Goal: Check status: Check status

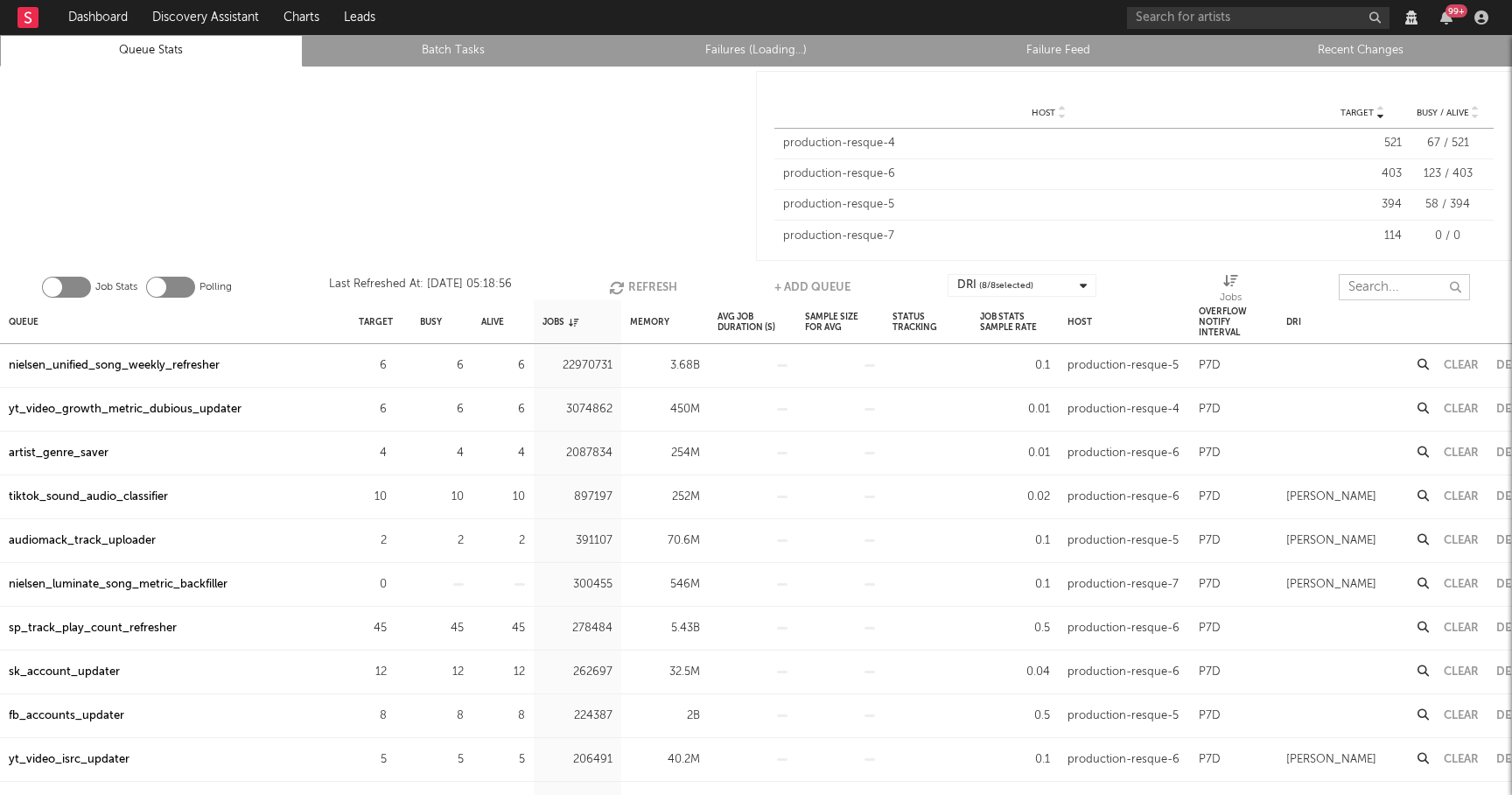
click at [1388, 281] on input "text" at bounding box center [1404, 286] width 131 height 26
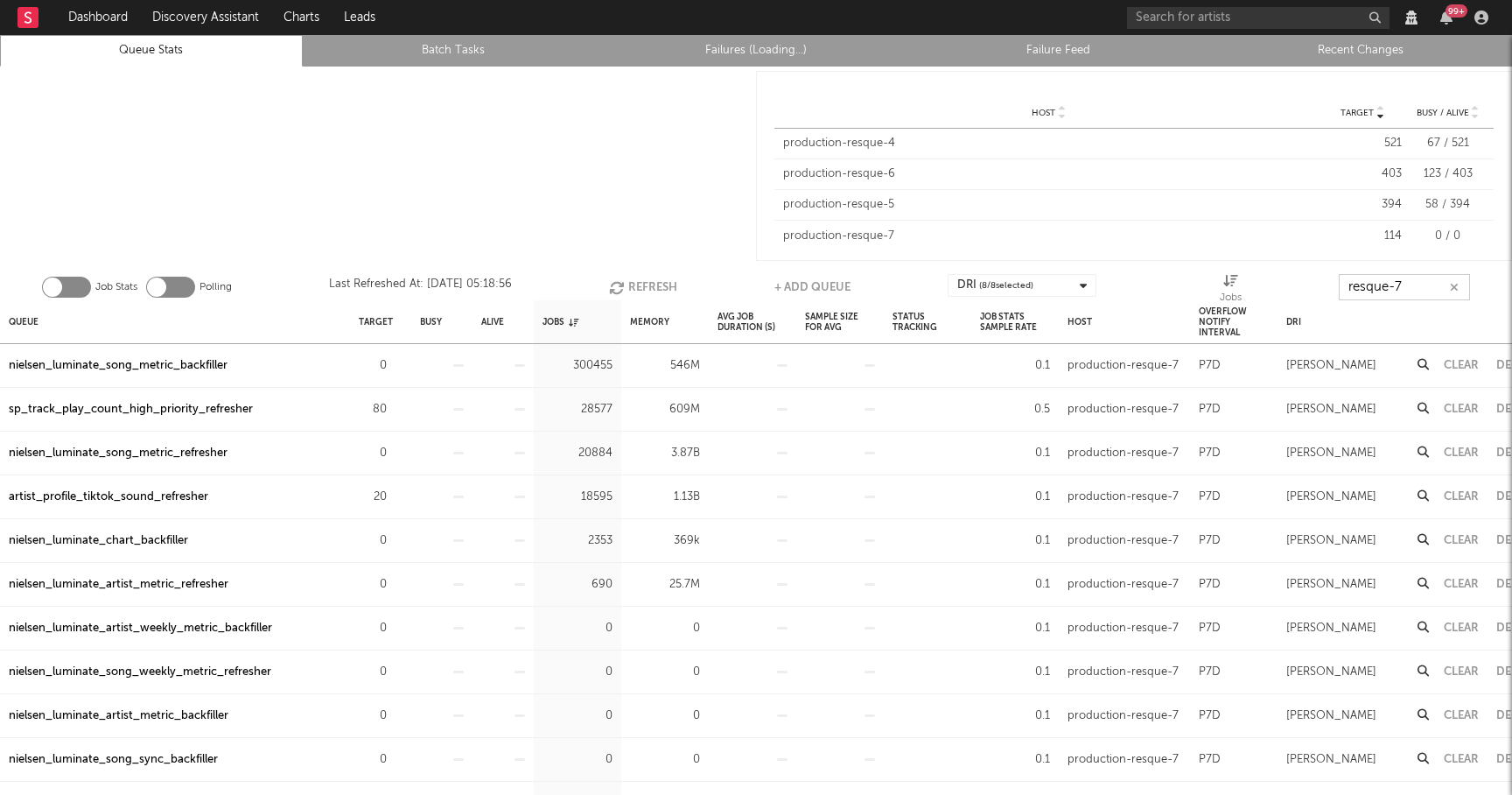
type input "resque-7"
click at [1375, 46] on link "Recent Changes" at bounding box center [1360, 50] width 283 height 21
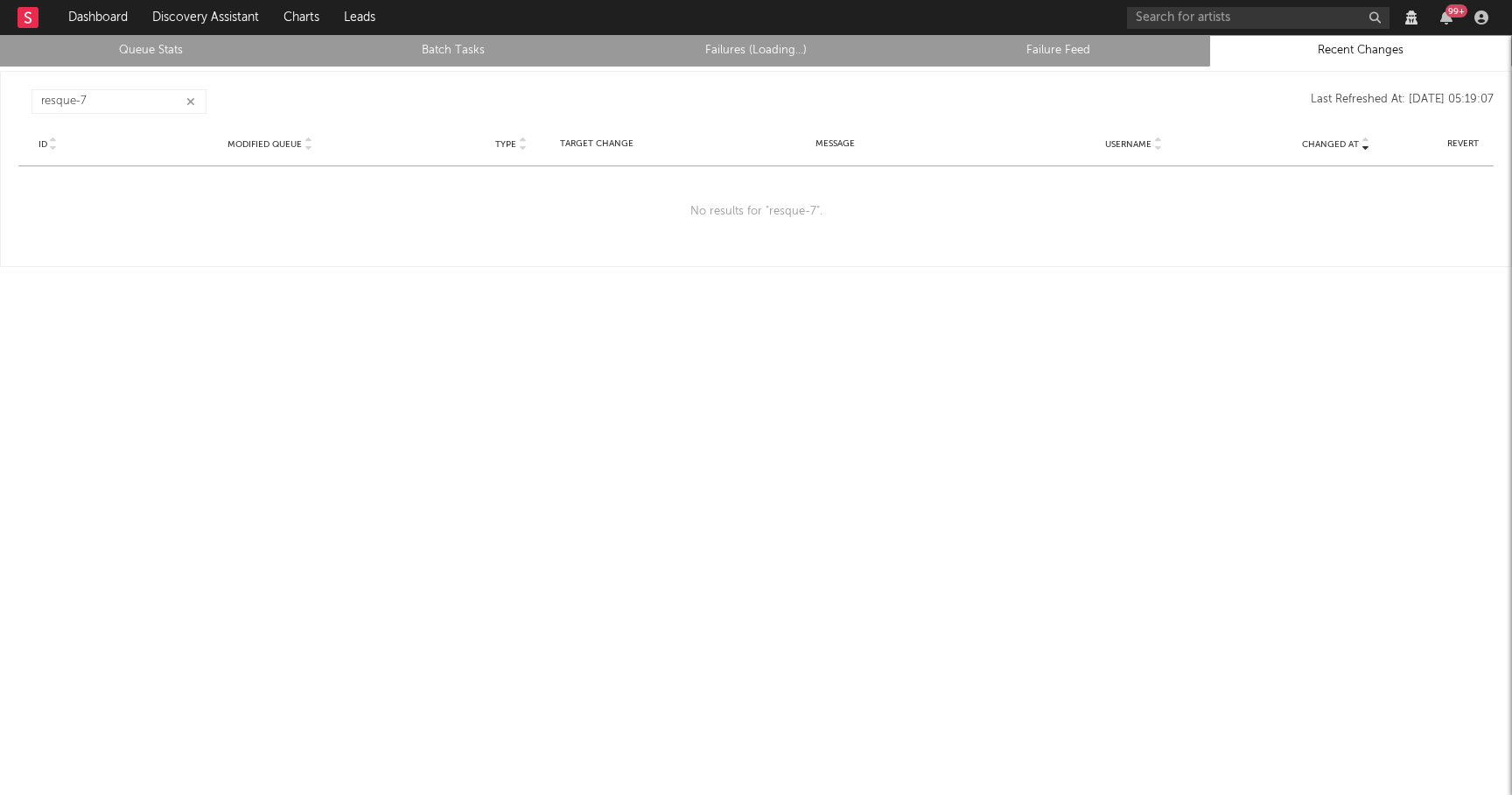
click at [187, 103] on icon "button" at bounding box center [190, 102] width 9 height 12
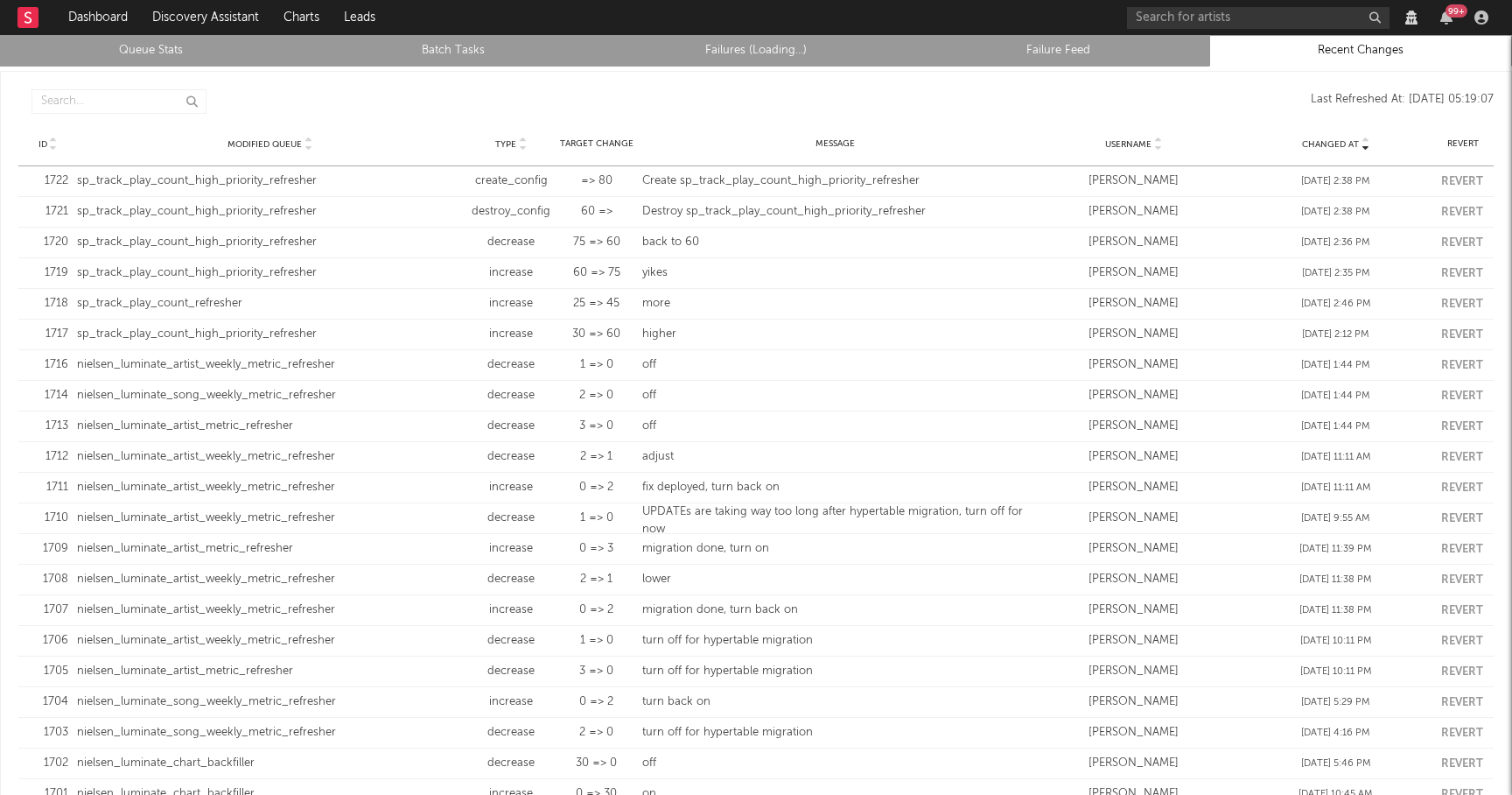
click at [185, 45] on link "Queue Stats" at bounding box center [151, 50] width 283 height 21
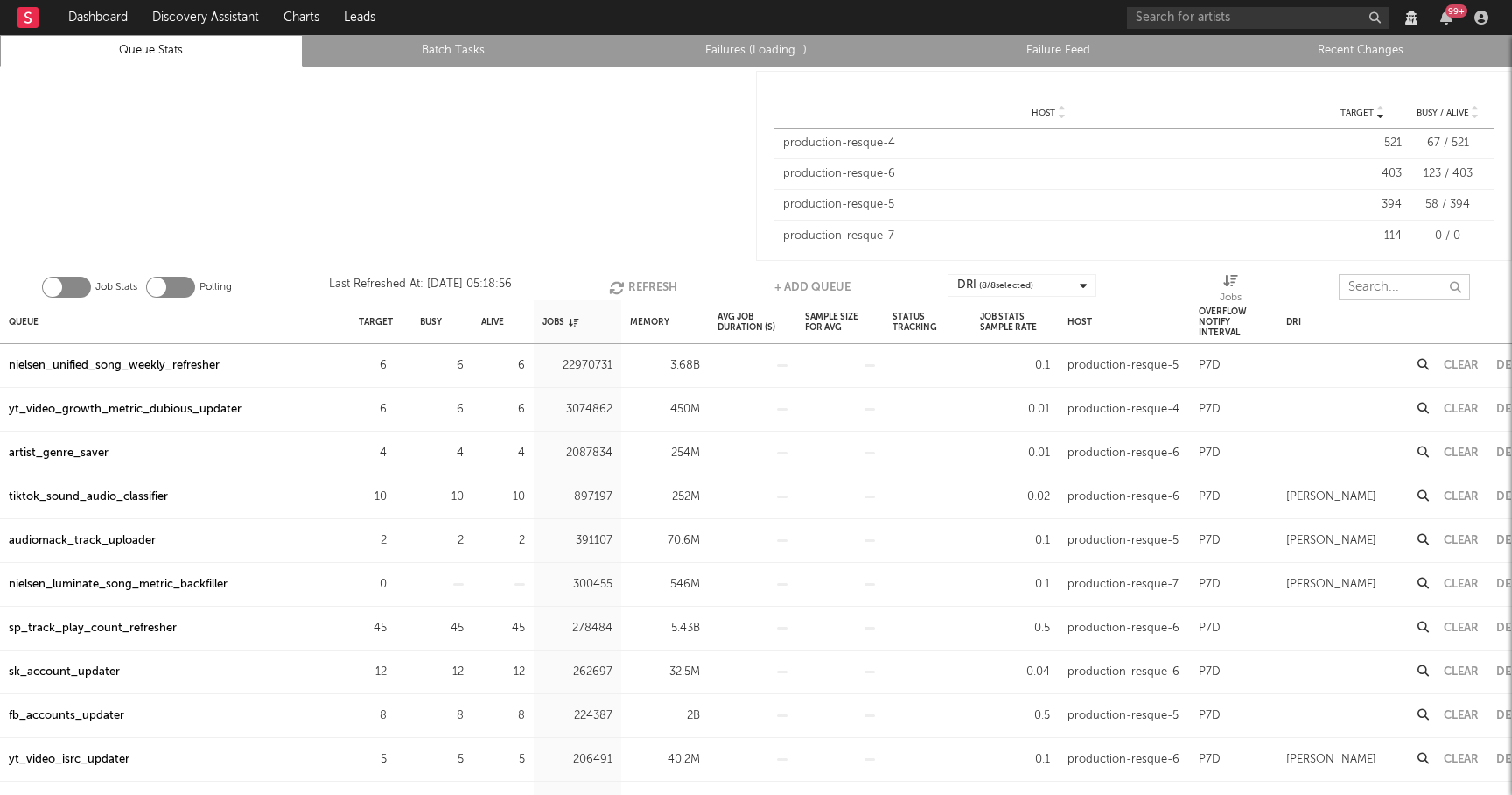
click at [1394, 289] on input "text" at bounding box center [1404, 286] width 131 height 26
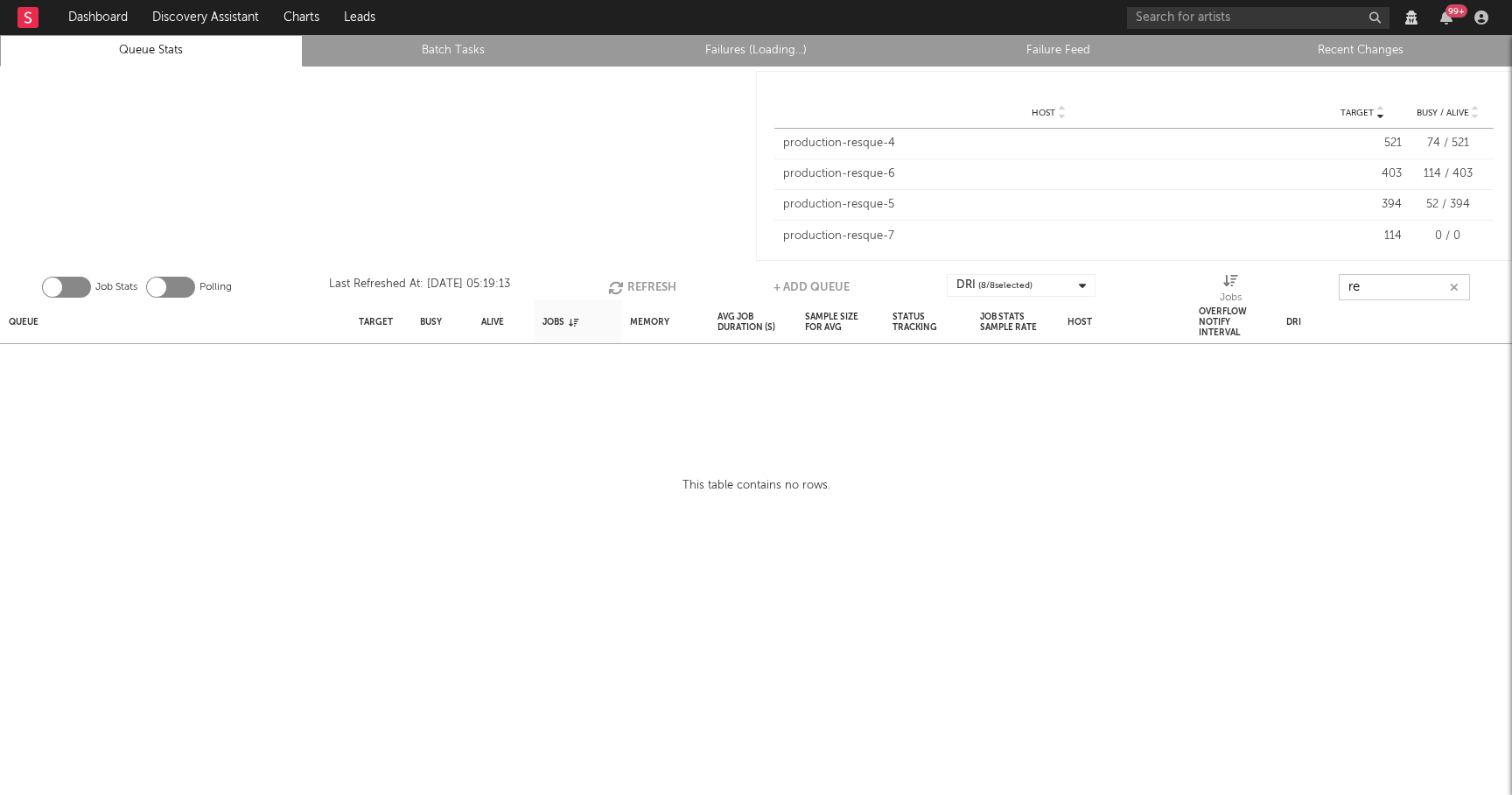
type input "r"
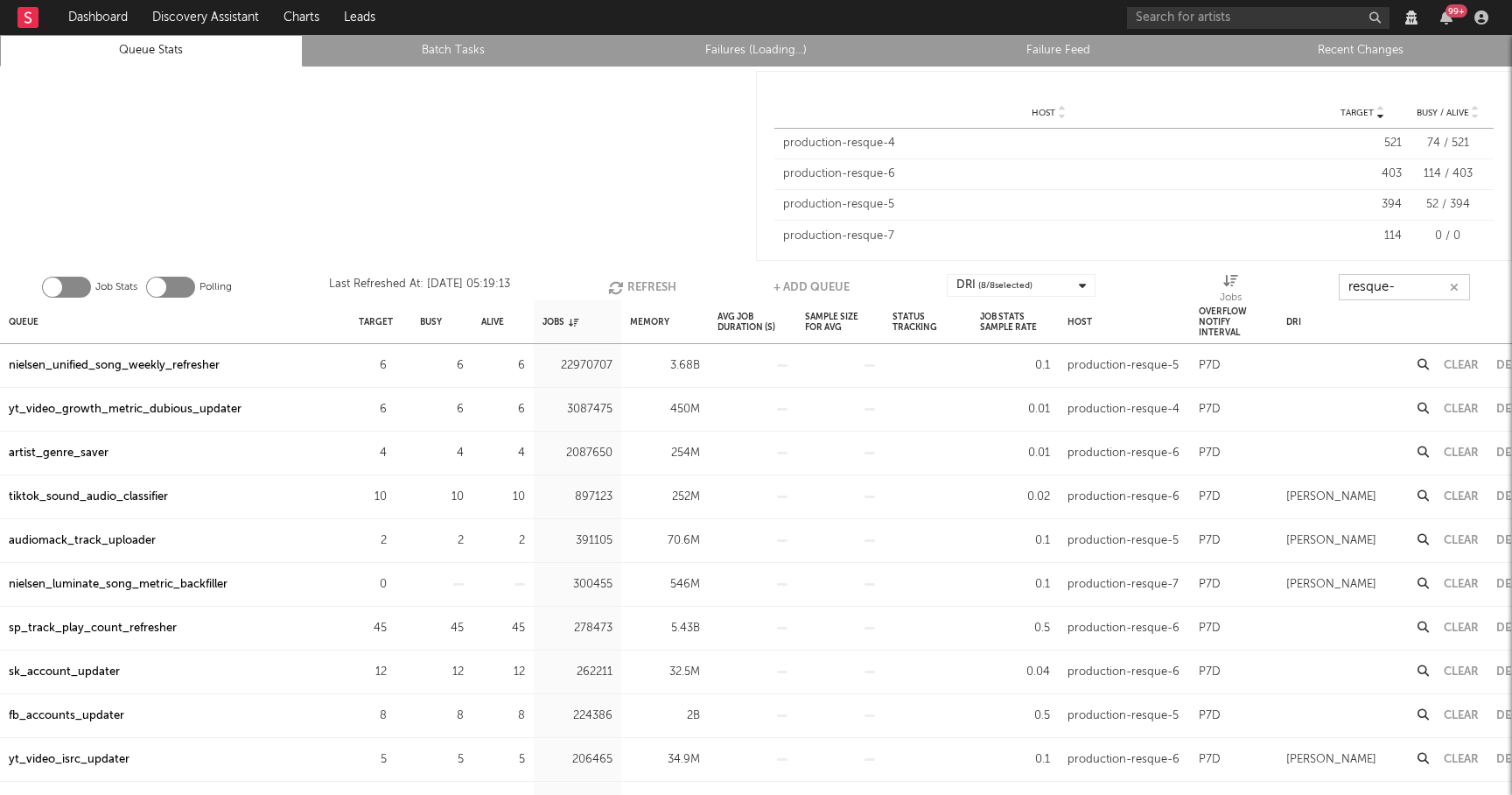
type input "resque-7"
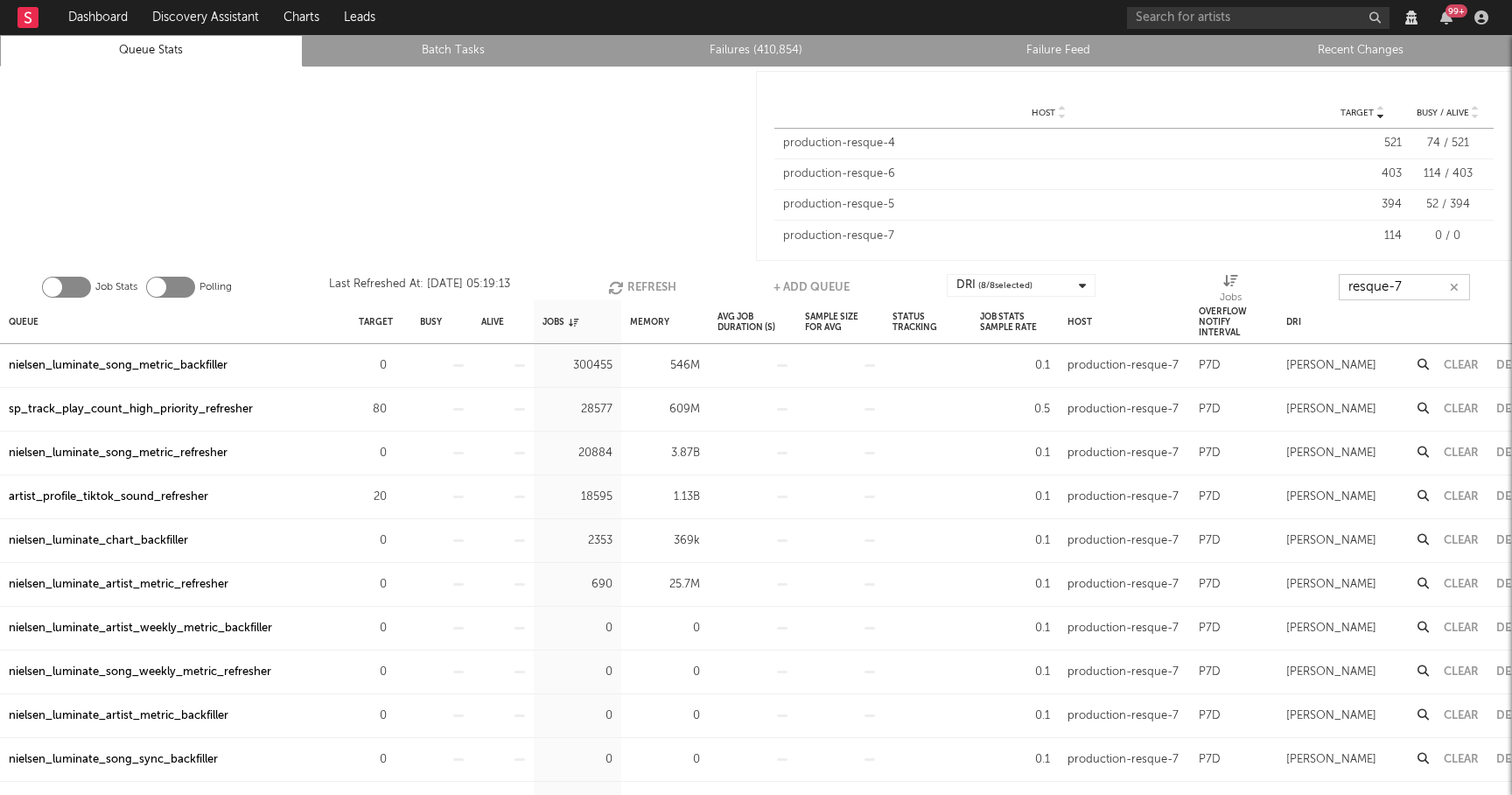
click at [1452, 283] on icon "button" at bounding box center [1453, 287] width 9 height 12
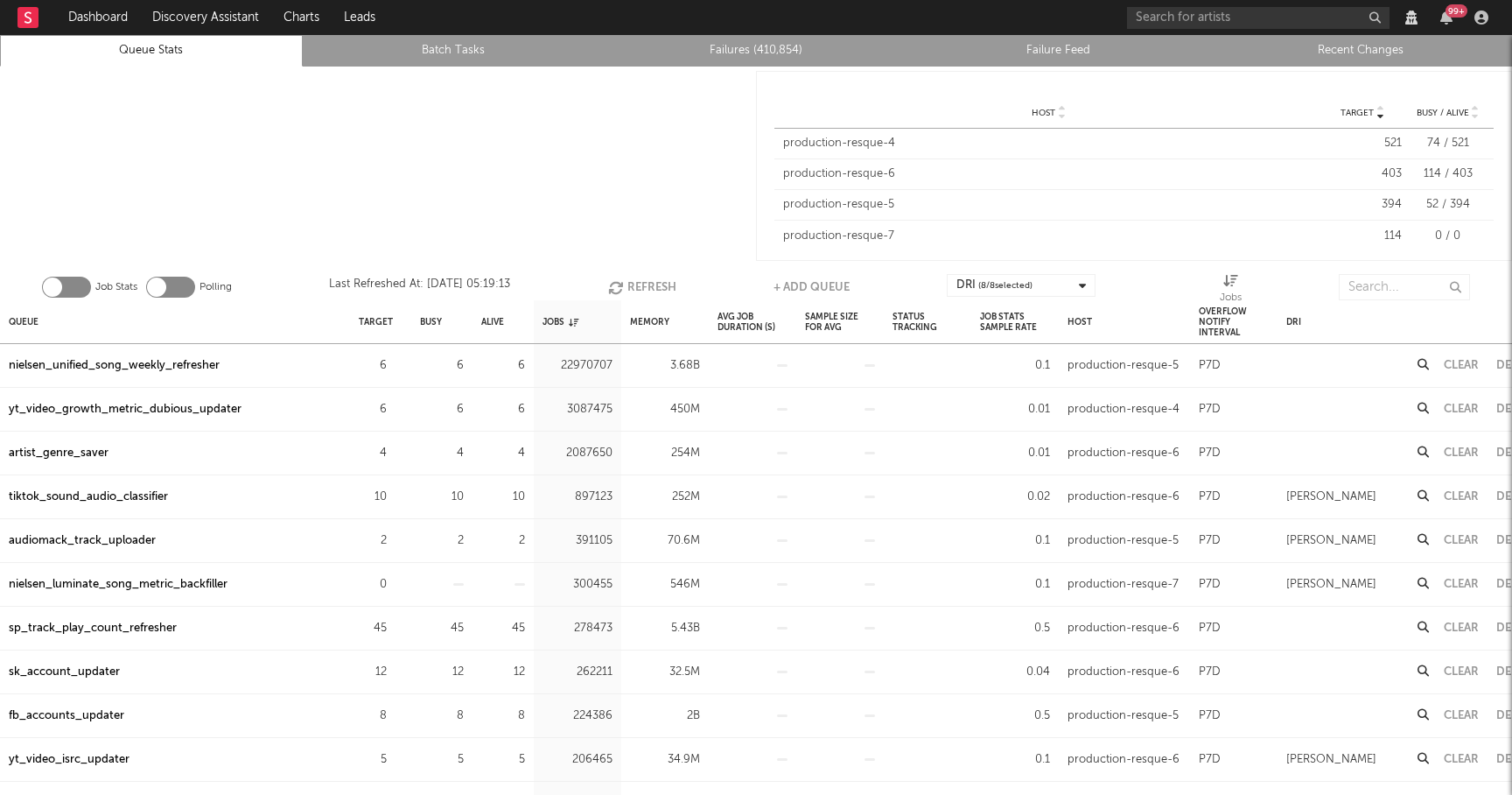
click at [1350, 48] on link "Recent Changes" at bounding box center [1360, 50] width 283 height 21
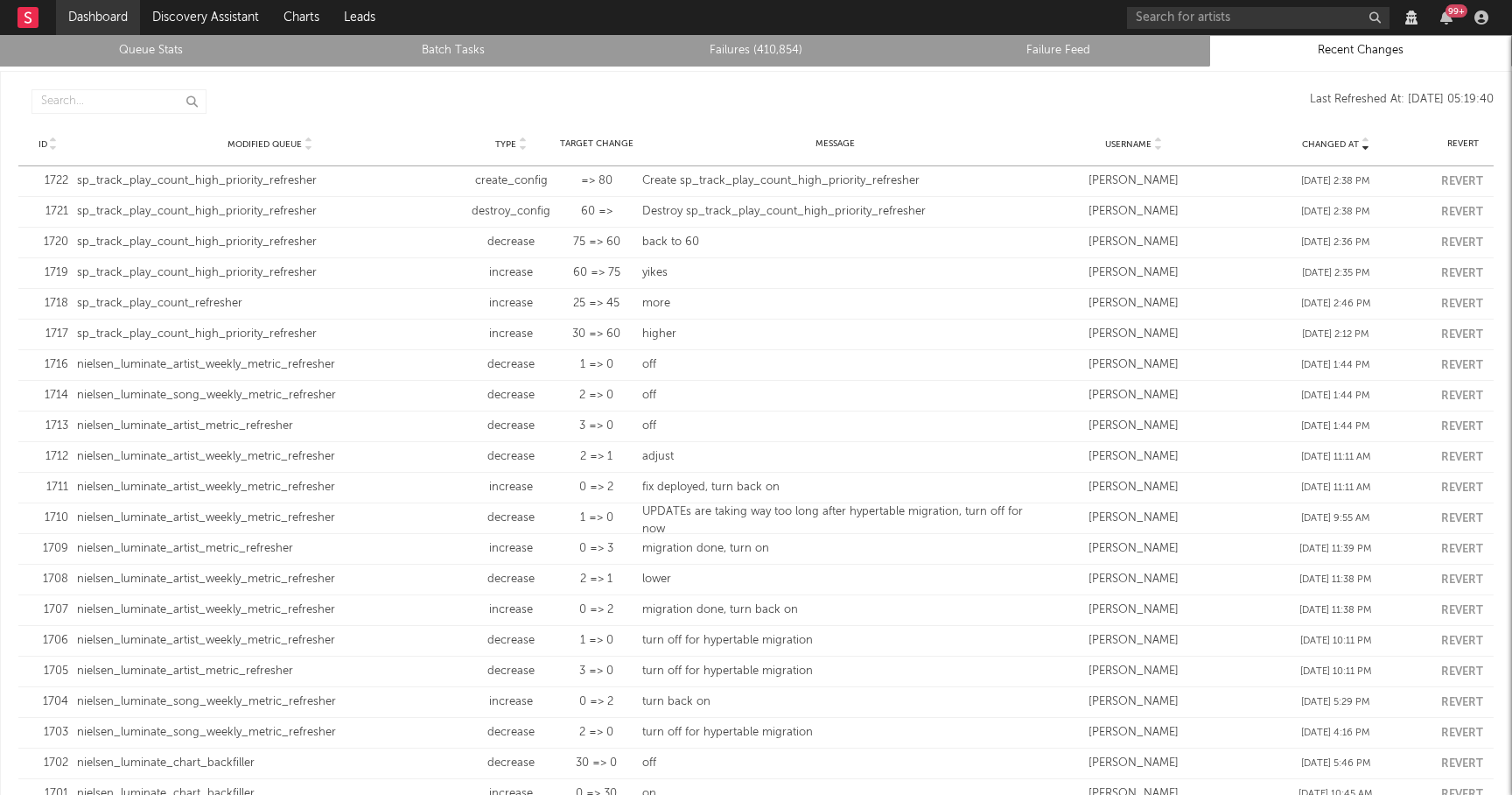
click at [126, 34] on link "Dashboard" at bounding box center [98, 18] width 84 height 35
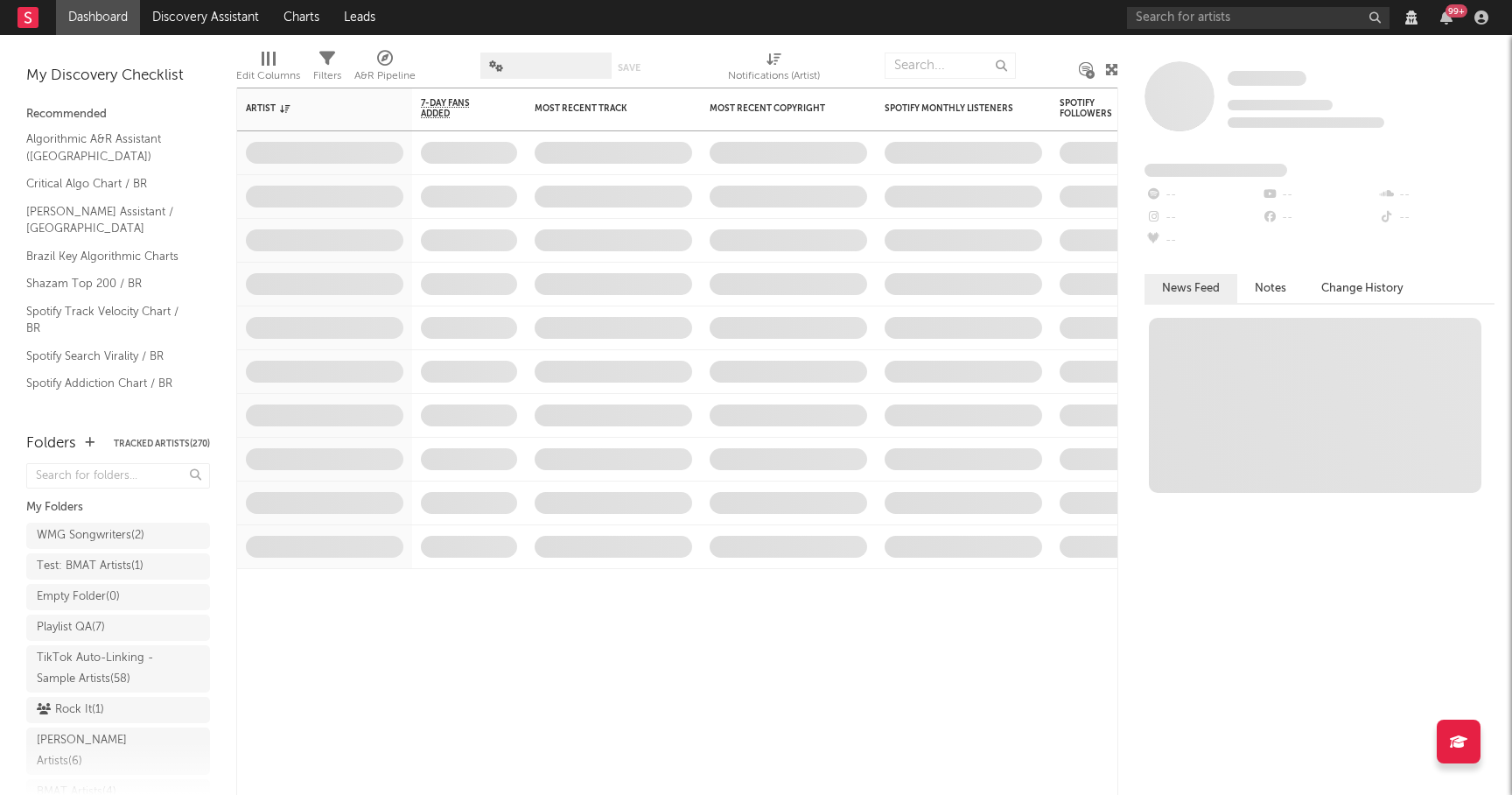
click at [1488, 17] on div at bounding box center [1481, 18] width 26 height 14
click at [1479, 20] on icon "button" at bounding box center [1481, 18] width 14 height 14
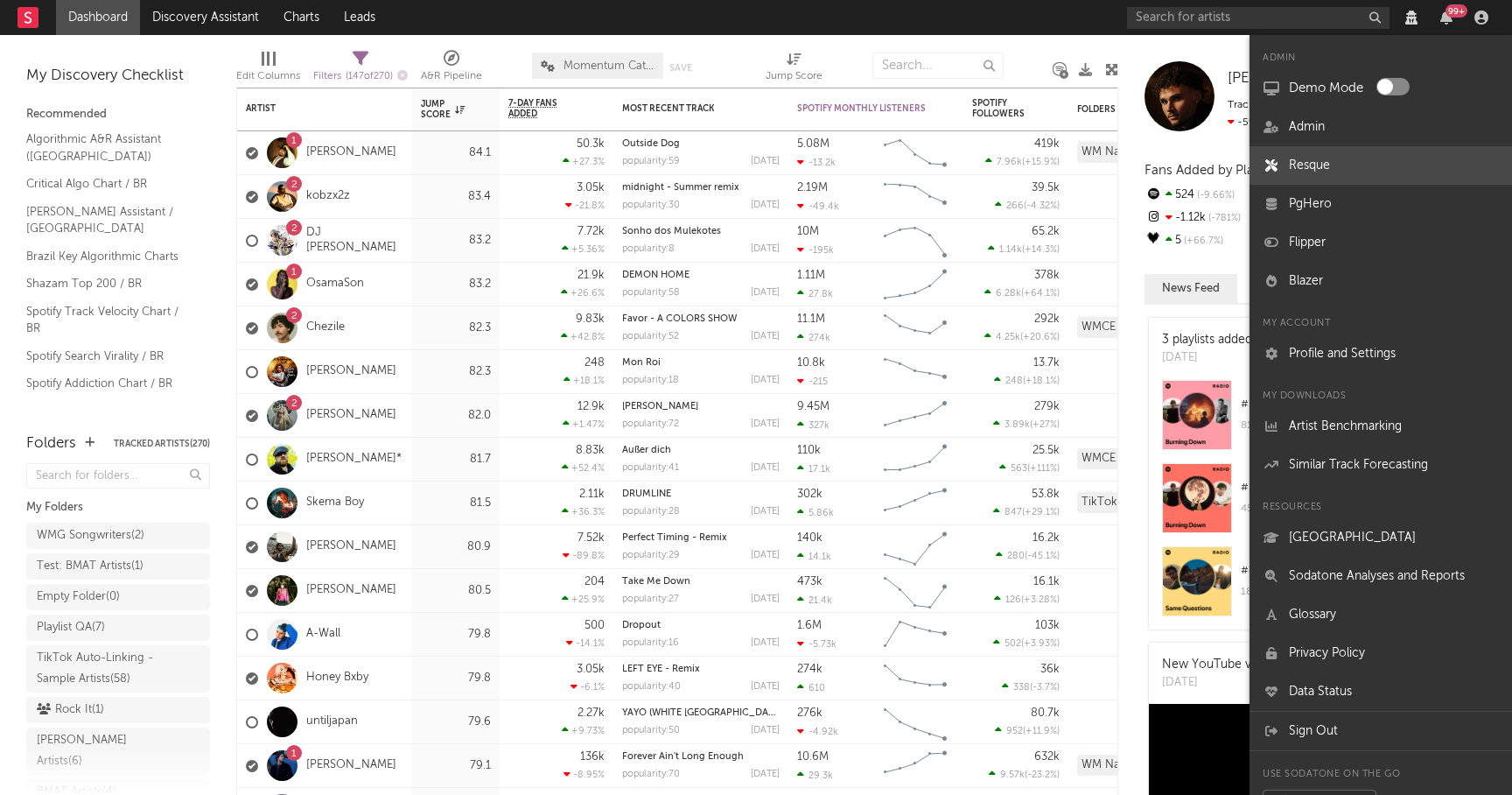
click at [1319, 163] on link "Resque" at bounding box center [1381, 165] width 263 height 38
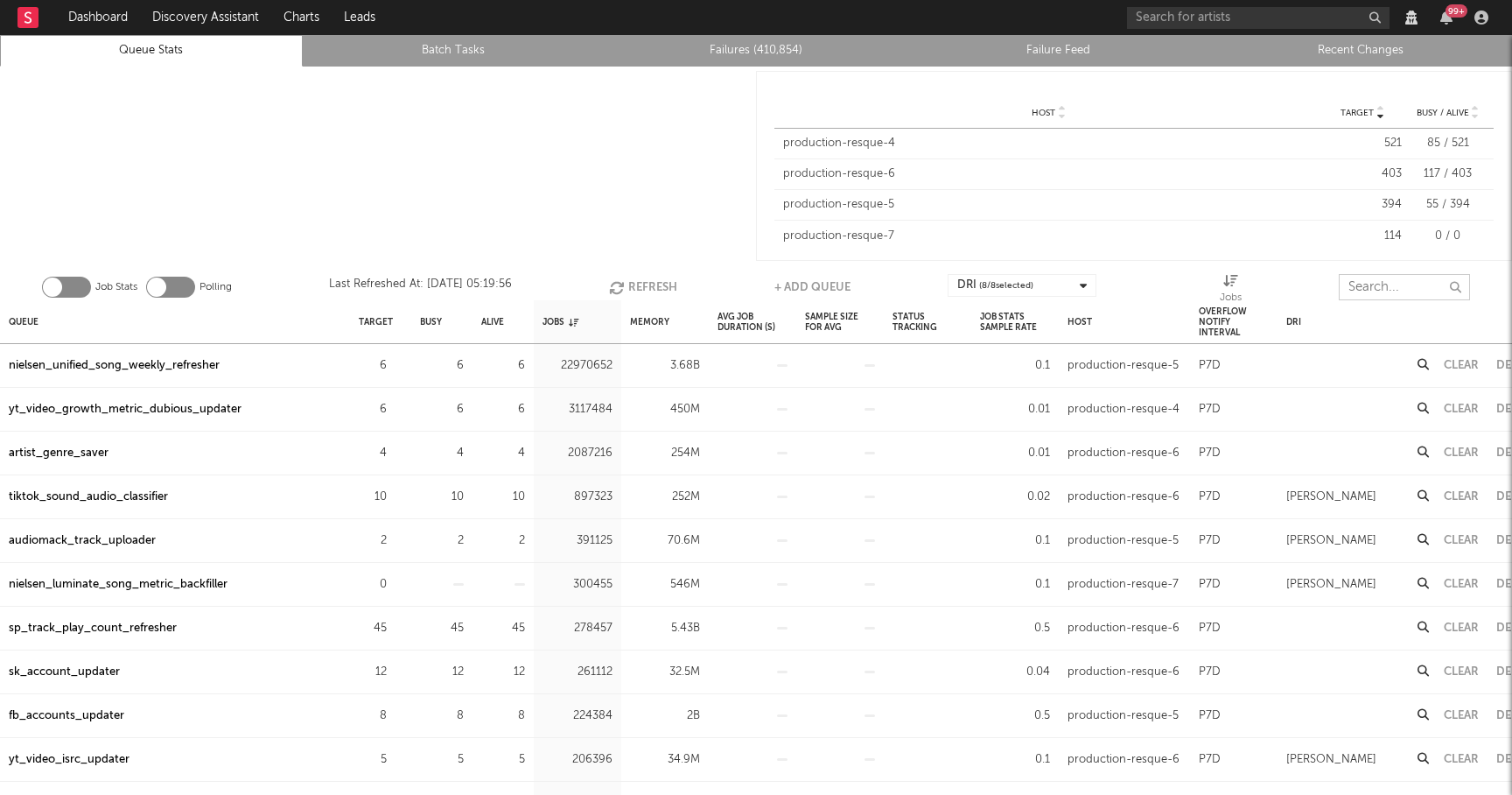
click at [1391, 277] on input "text" at bounding box center [1404, 286] width 131 height 26
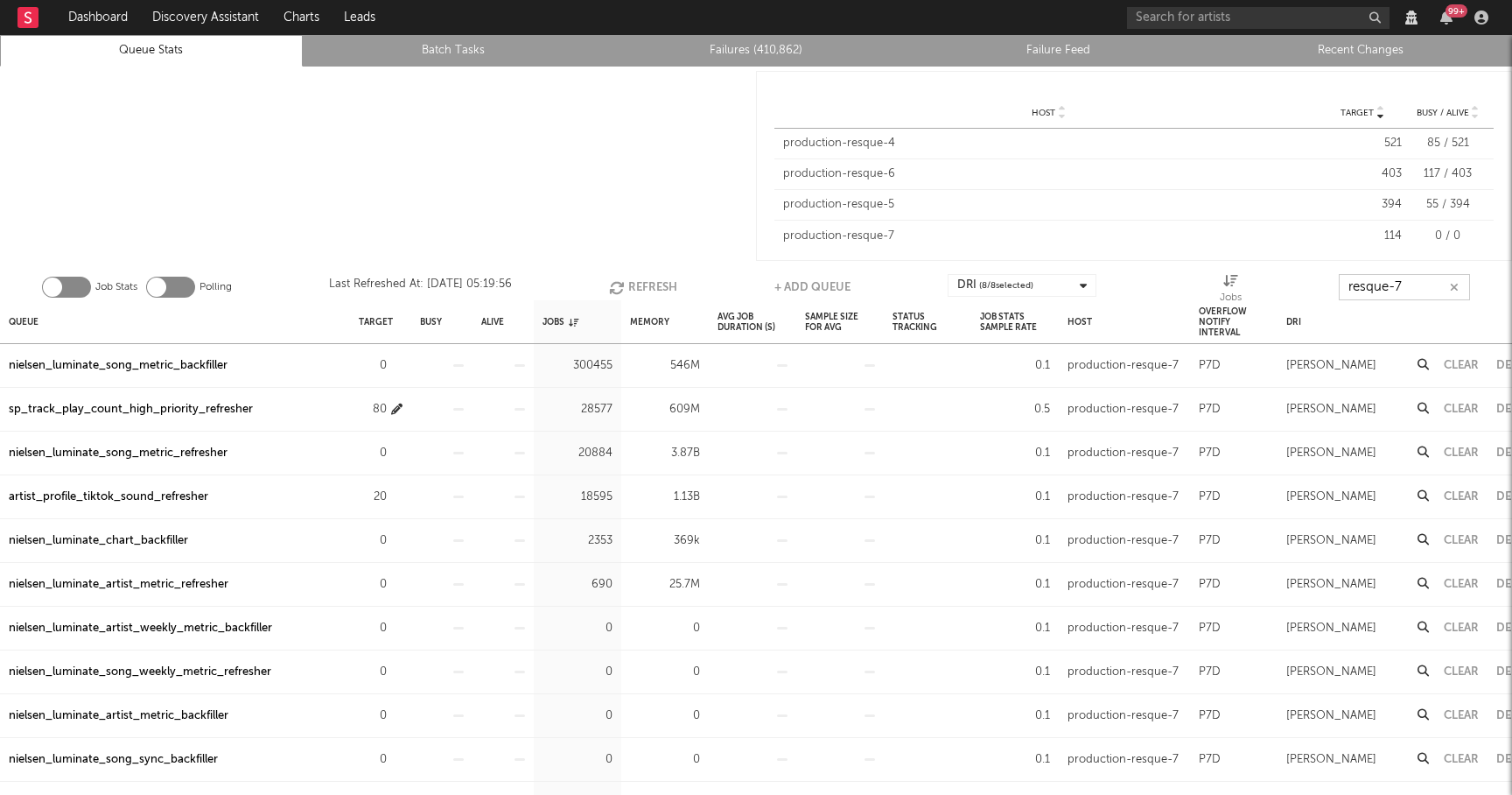
click at [396, 406] on icon "button" at bounding box center [397, 410] width 12 height 12
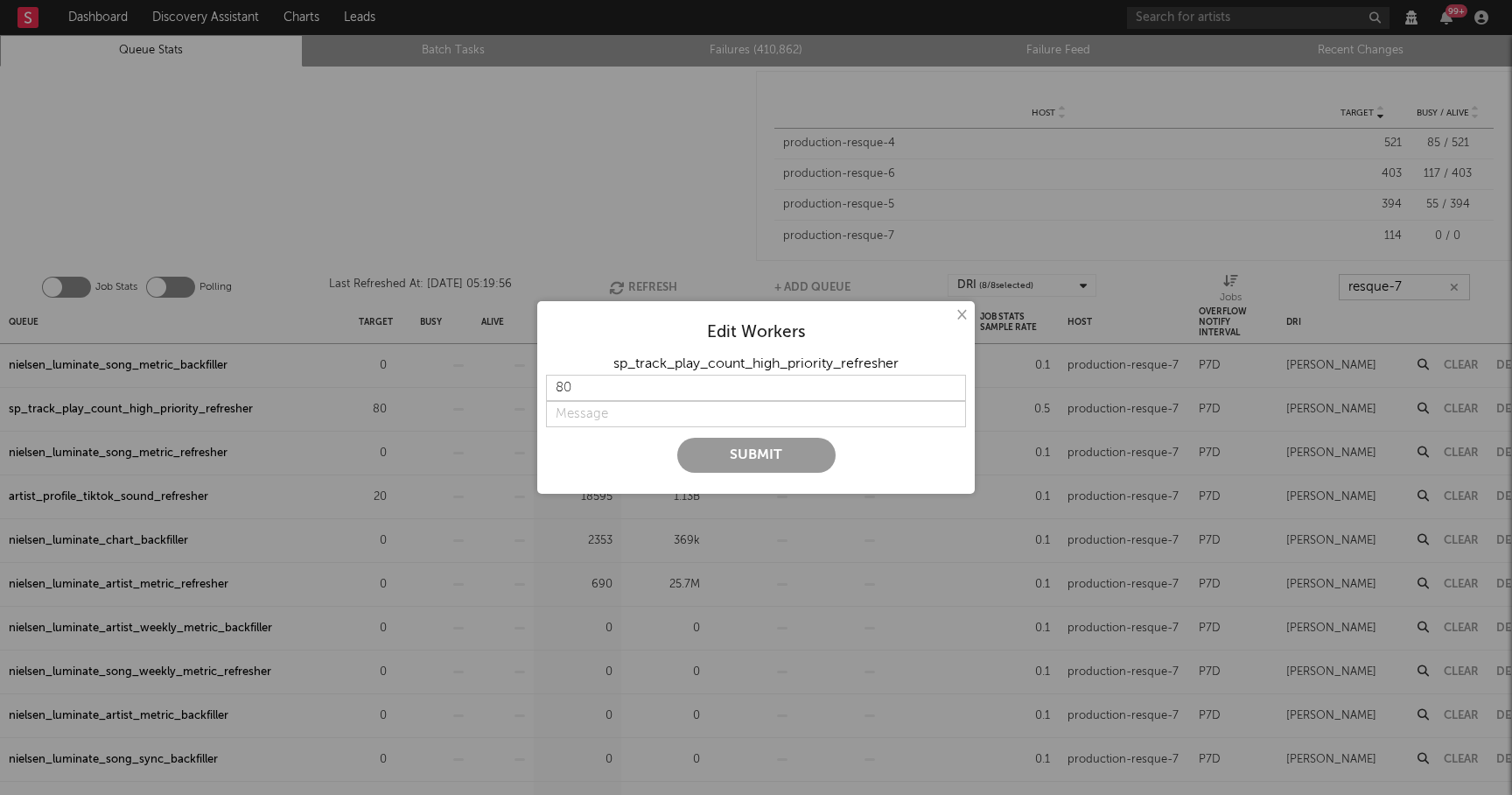
type input "resque-7"
click at [949, 388] on input "79" at bounding box center [756, 387] width 420 height 26
click at [949, 388] on input "78" at bounding box center [756, 387] width 420 height 26
click at [949, 388] on input "77" at bounding box center [756, 387] width 420 height 26
click at [949, 388] on input "76" at bounding box center [756, 387] width 420 height 26
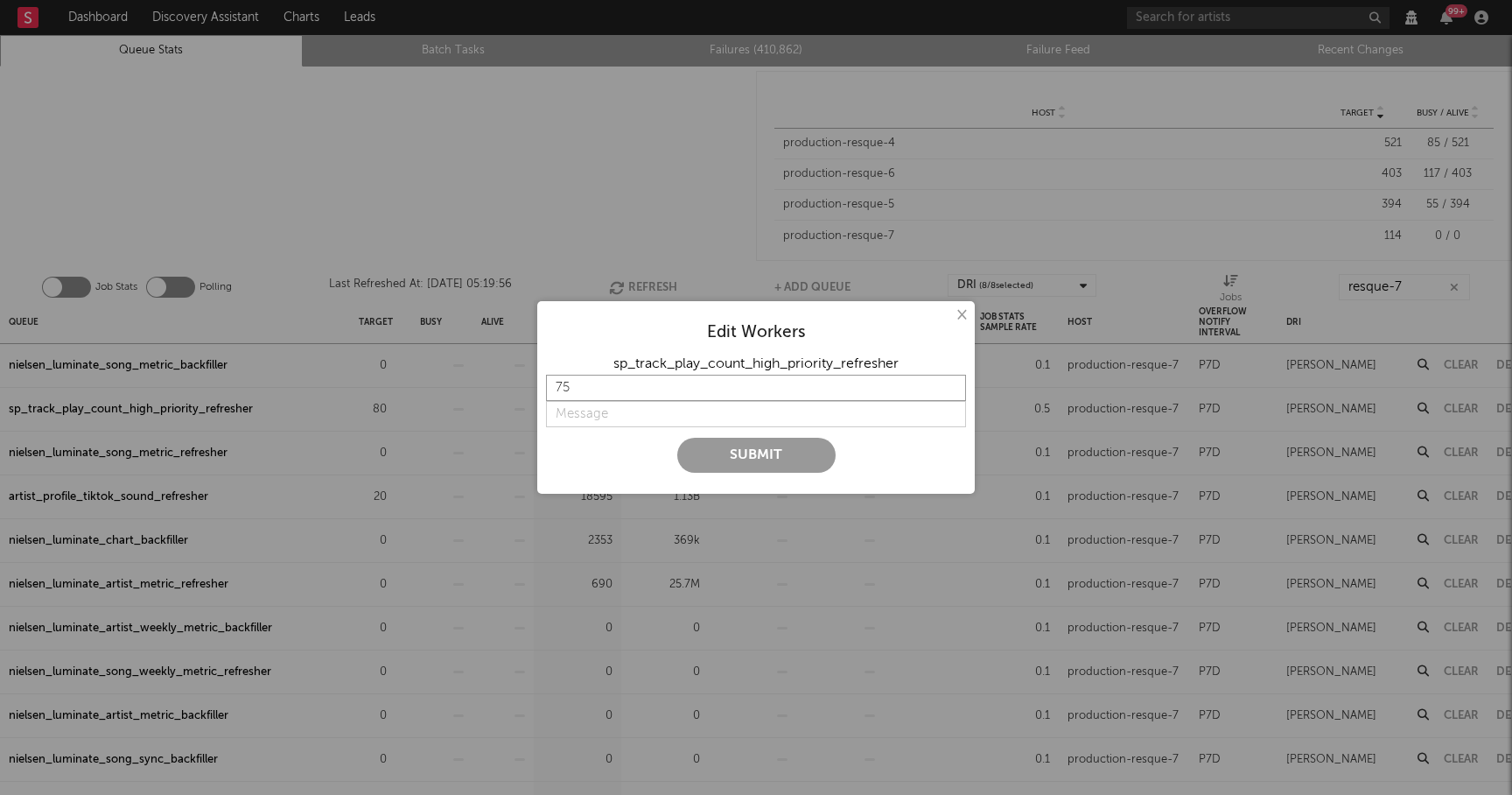
click at [949, 388] on input "75" at bounding box center [756, 387] width 420 height 26
click at [949, 388] on input "74" at bounding box center [756, 387] width 420 height 26
click at [949, 388] on input "73" at bounding box center [756, 387] width 420 height 26
click at [949, 388] on input "72" at bounding box center [756, 387] width 420 height 26
click at [949, 388] on input "71" at bounding box center [756, 387] width 420 height 26
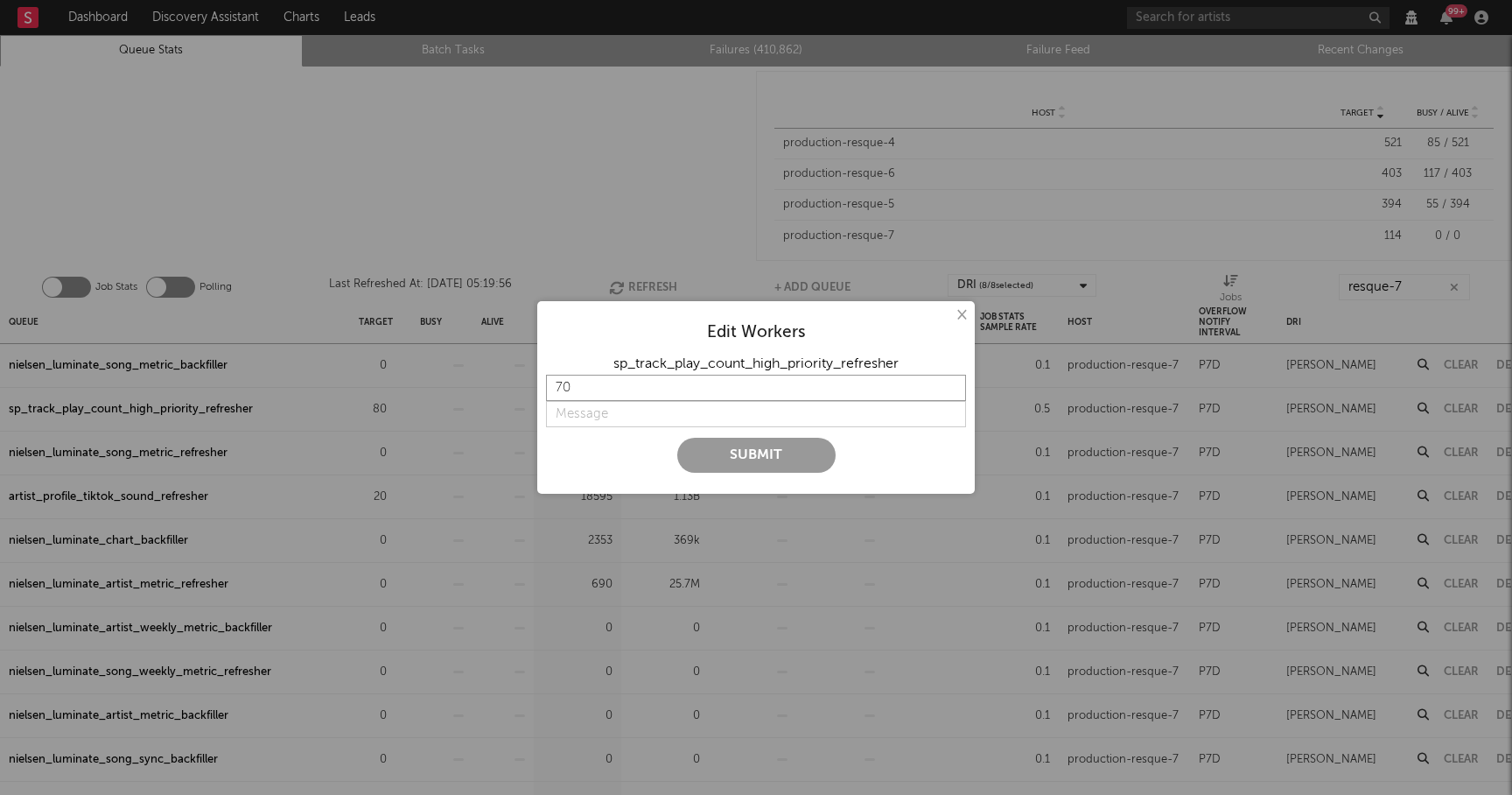
type input "70"
click at [949, 388] on input "70" at bounding box center [756, 387] width 420 height 26
click at [963, 311] on button "×" at bounding box center [960, 316] width 20 height 20
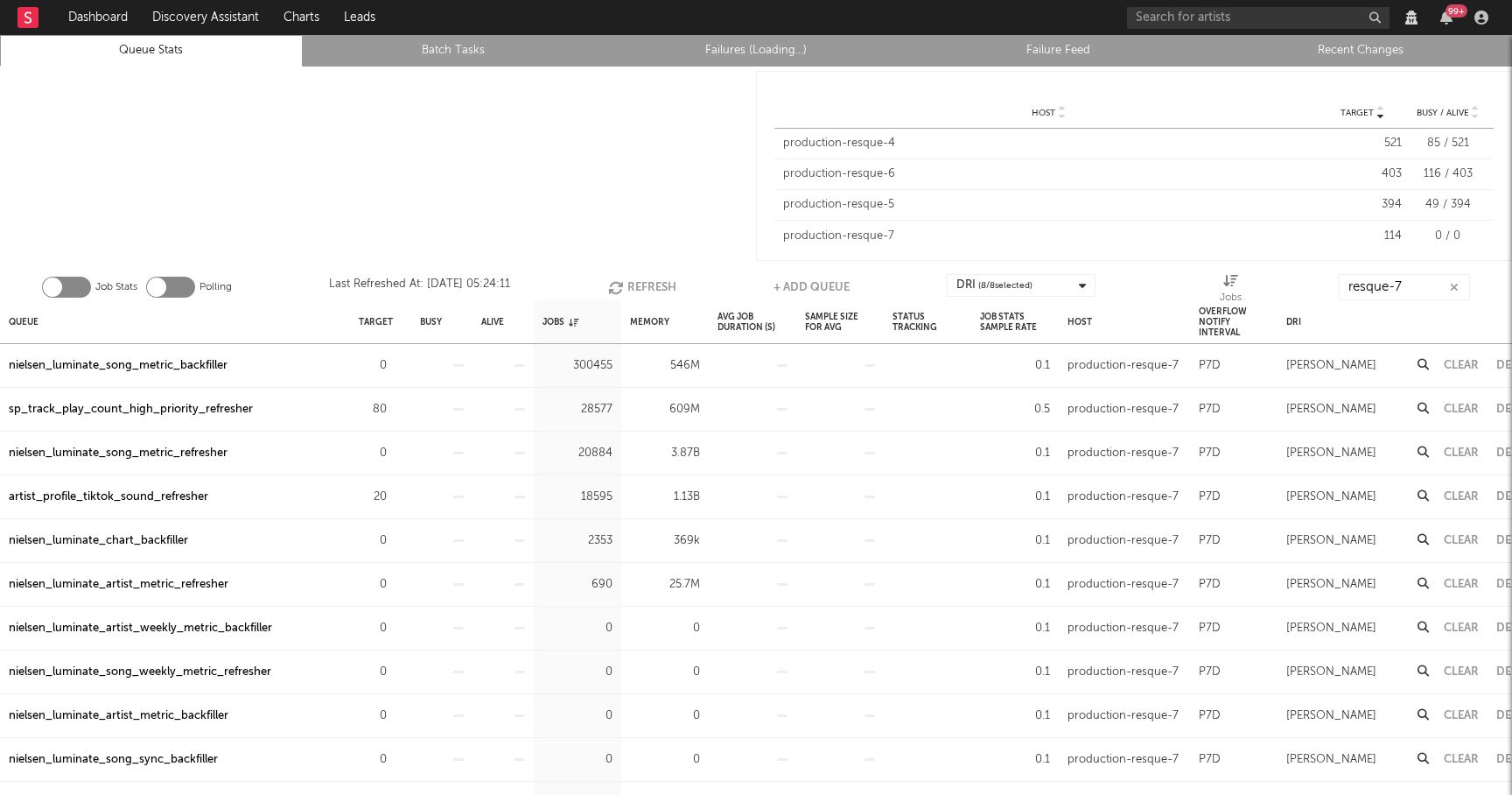
click at [641, 286] on button "Refresh" at bounding box center [642, 286] width 69 height 26
click at [641, 286] on button "Refresh" at bounding box center [643, 286] width 69 height 26
click at [164, 416] on div "sp_track_play_count_high_priority_refresher" at bounding box center [130, 409] width 244 height 21
click at [147, 502] on div "artist_profile_tiktok_sound_refresher" at bounding box center [109, 496] width 200 height 21
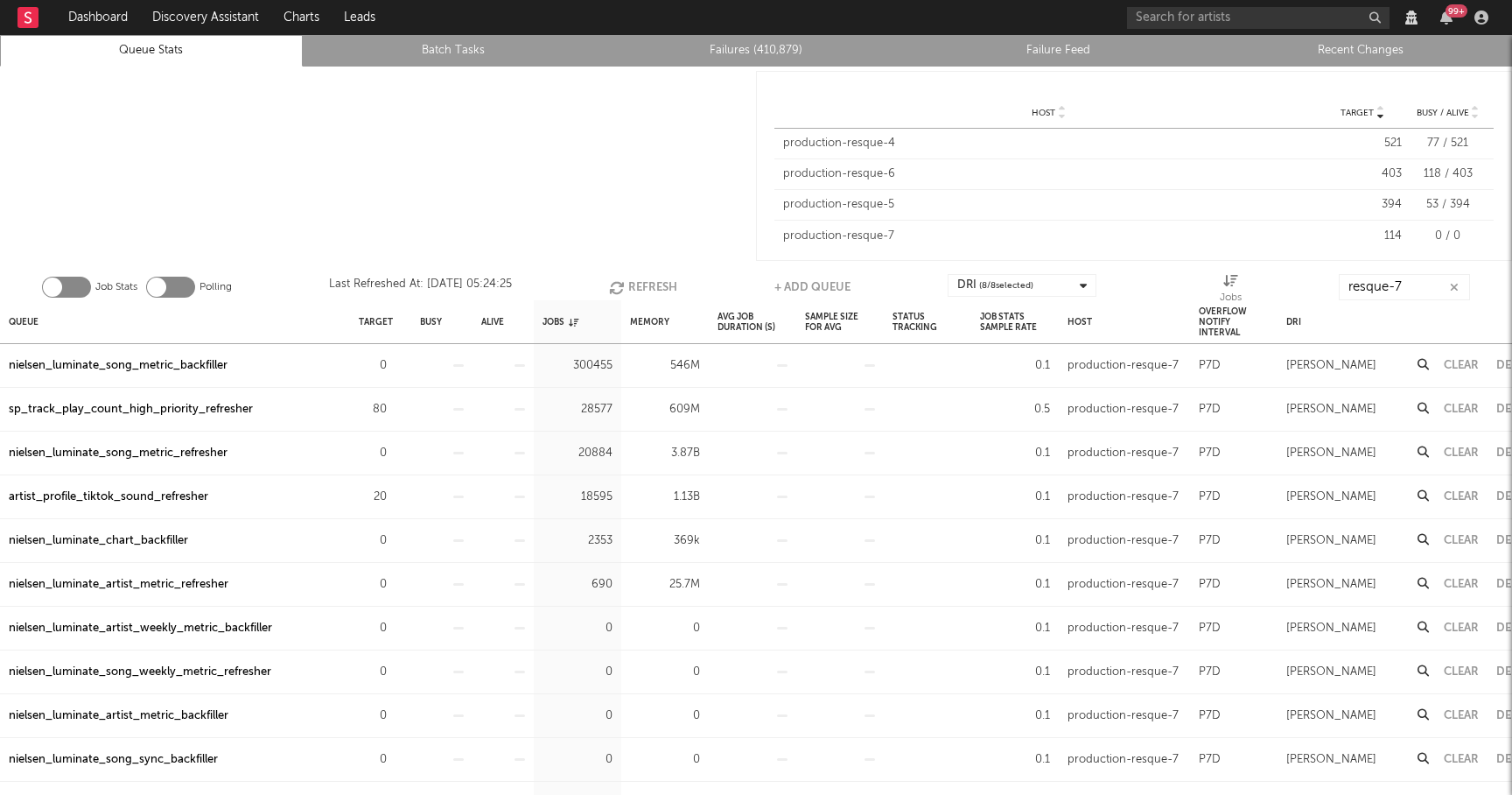
click at [1380, 45] on link "Recent Changes" at bounding box center [1360, 50] width 283 height 21
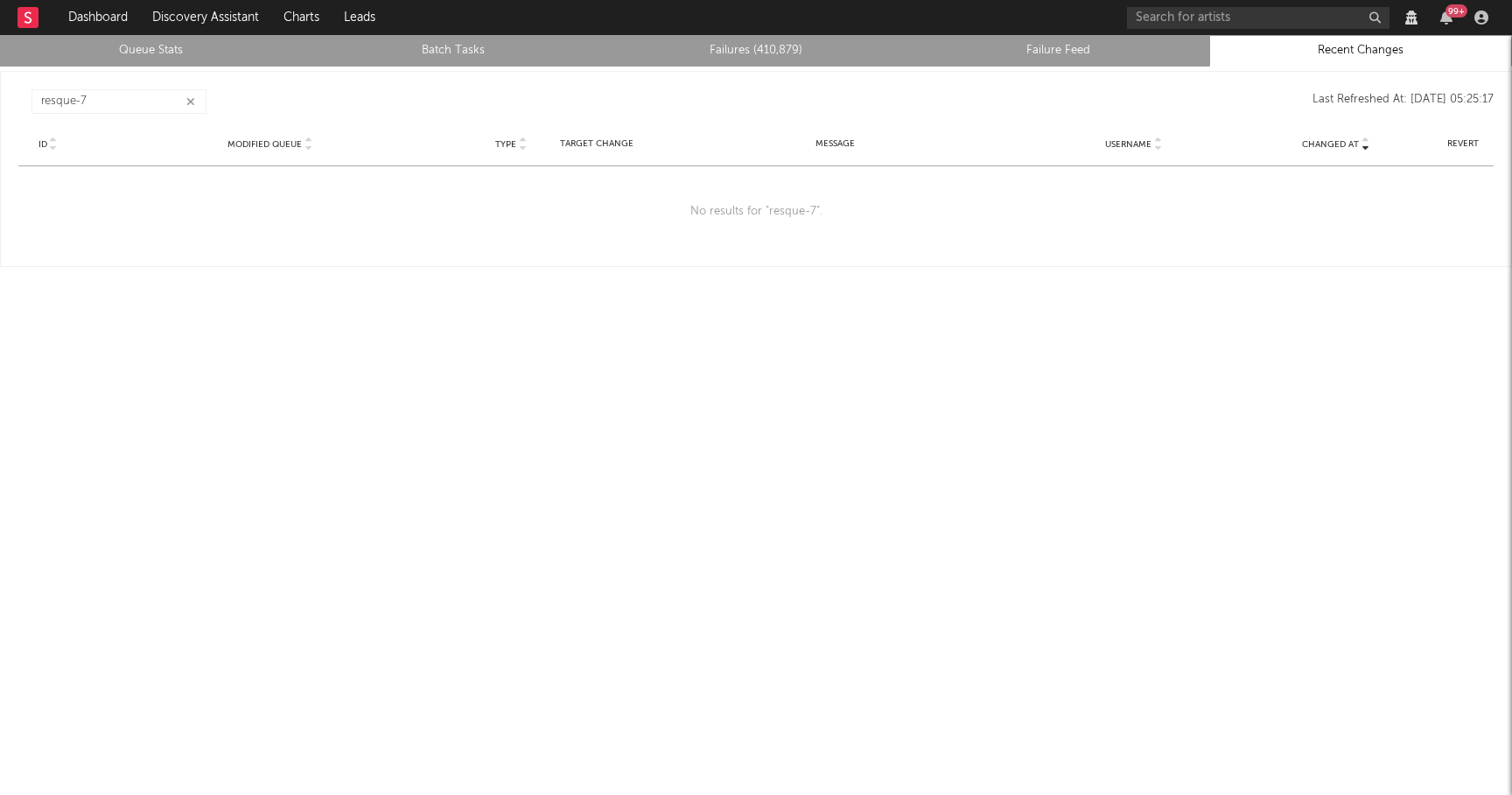
click at [183, 98] on button "button" at bounding box center [190, 102] width 14 height 17
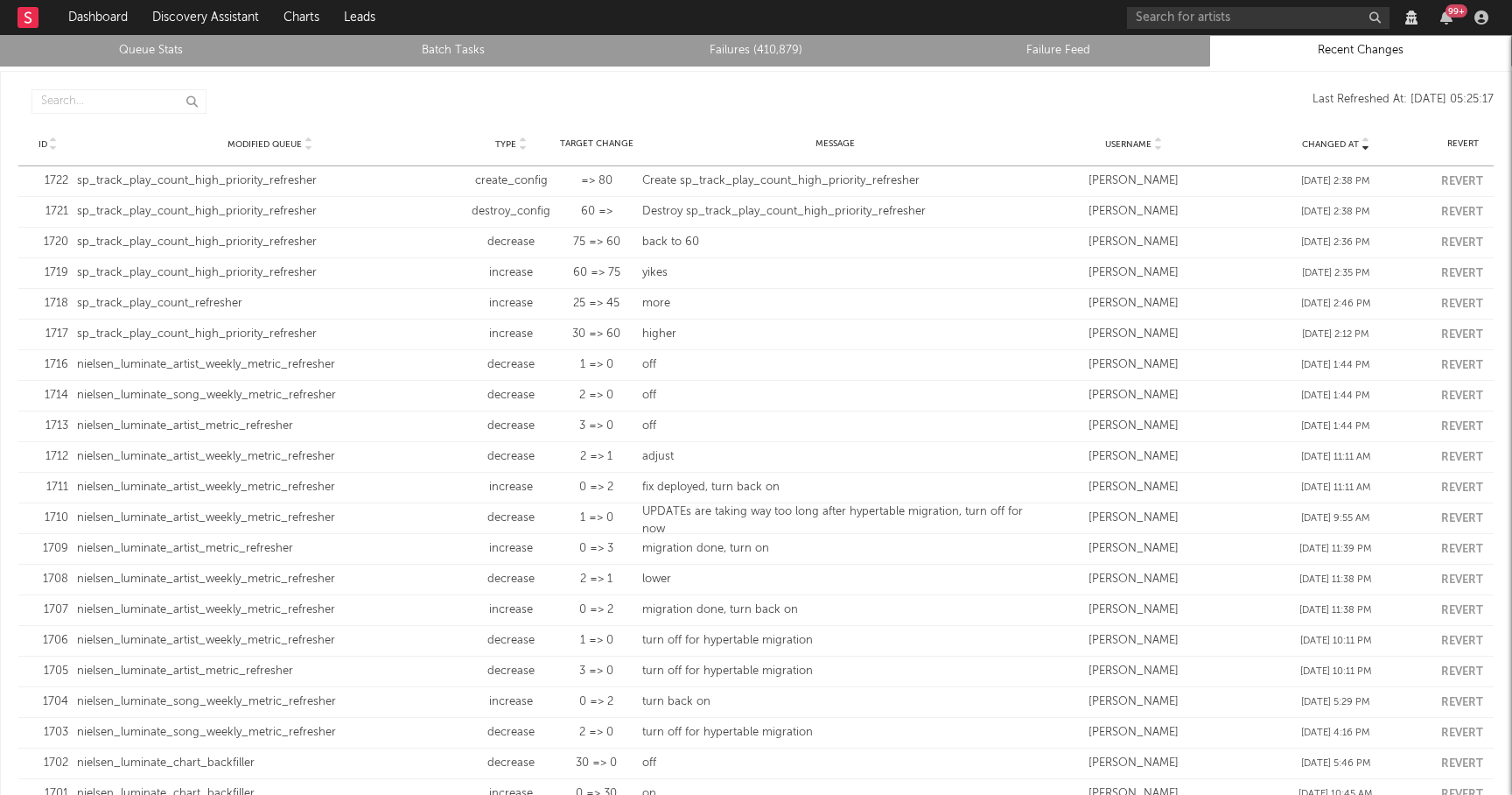
click at [151, 43] on link "Queue Stats" at bounding box center [151, 50] width 283 height 21
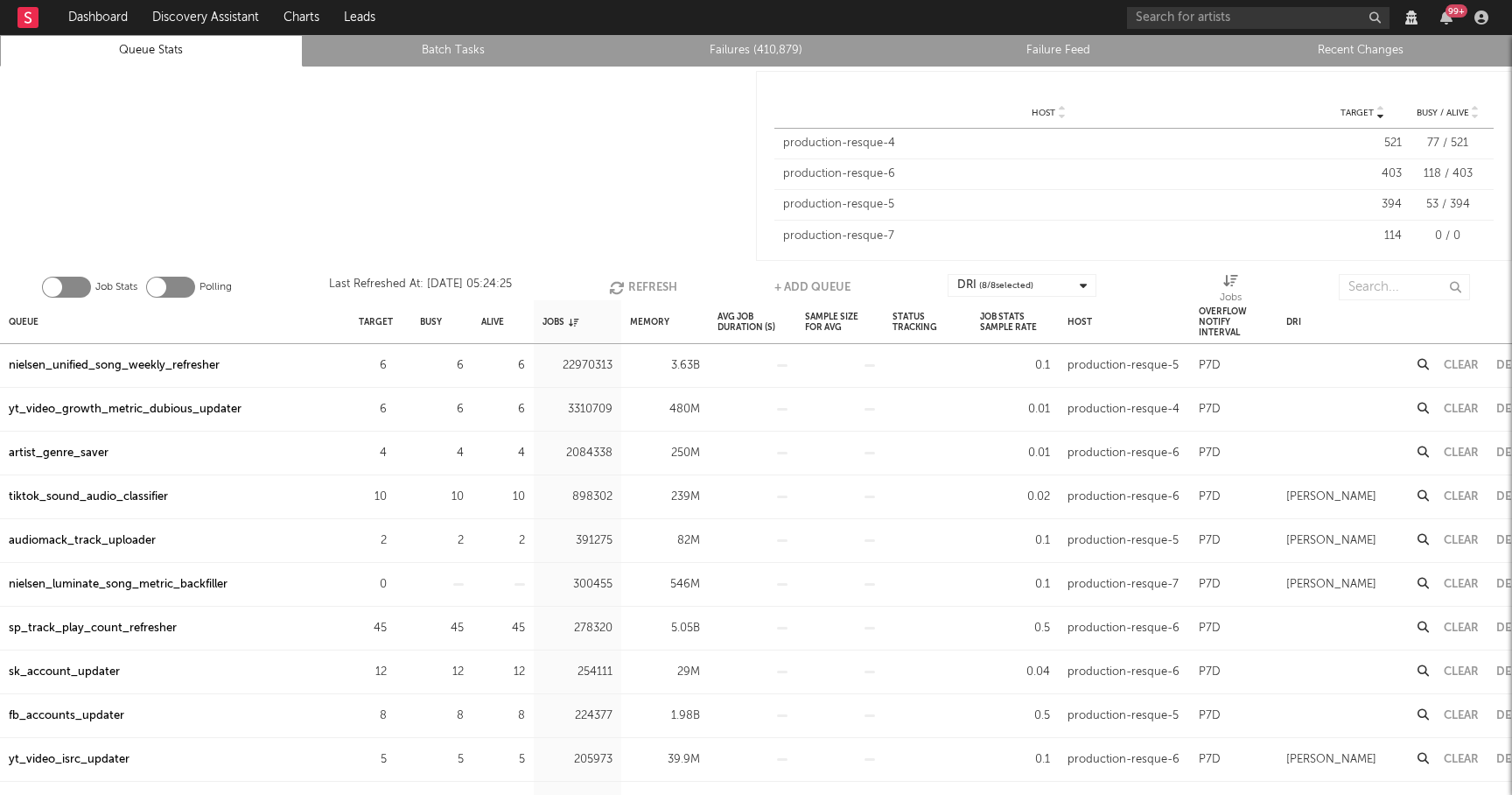
click at [1388, 258] on div "Target Host Target Busy / Alive Host Target Busy / Alive Host production-resque…" at bounding box center [1133, 166] width 756 height 190
click at [1383, 276] on input "text" at bounding box center [1404, 286] width 131 height 26
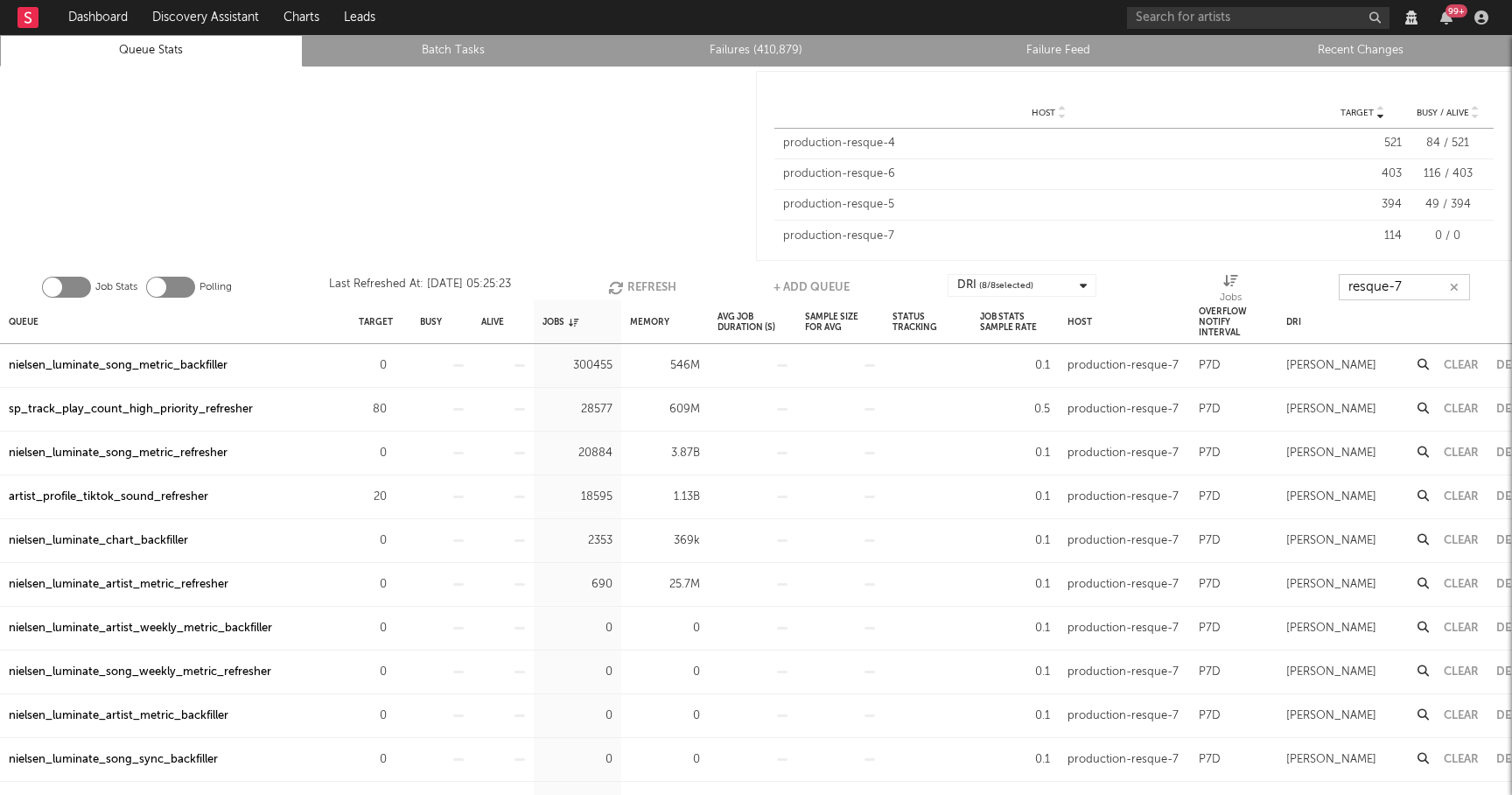
type input "resque-7"
click at [655, 282] on button "Refresh" at bounding box center [643, 286] width 69 height 26
click at [656, 289] on button "Refresh" at bounding box center [643, 286] width 69 height 26
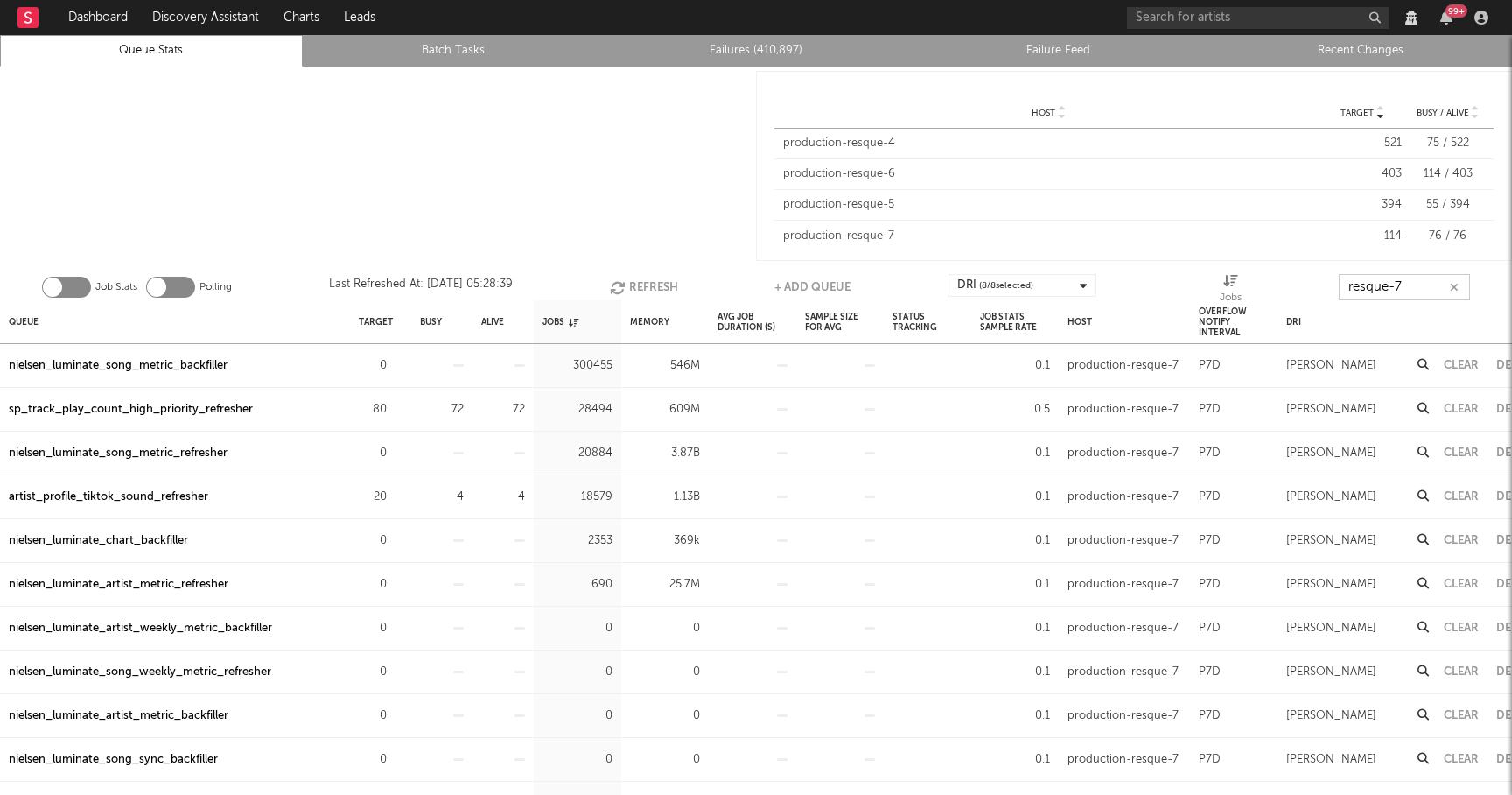
click at [1419, 283] on input "resque-7" at bounding box center [1404, 286] width 131 height 26
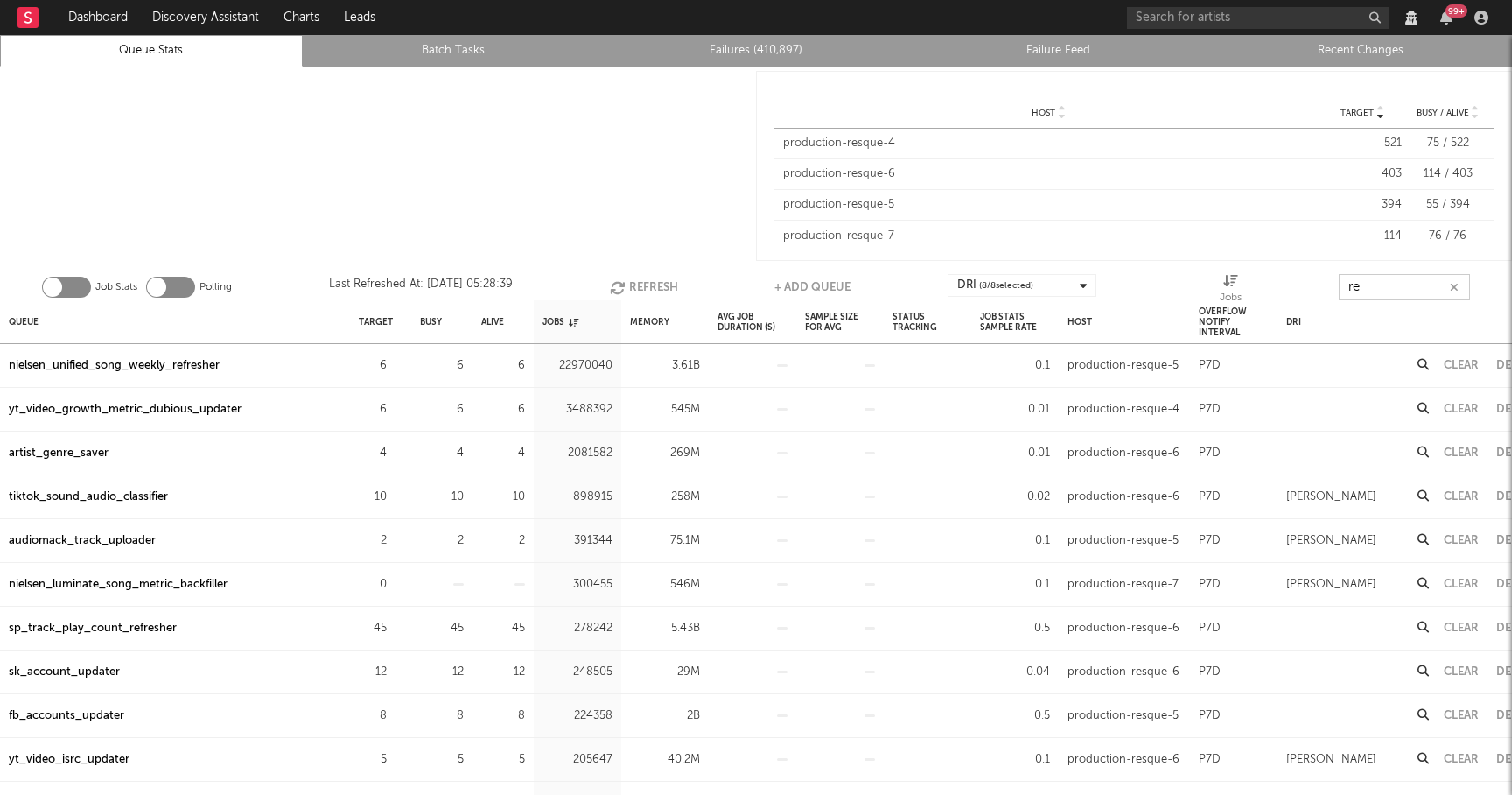
type input "r"
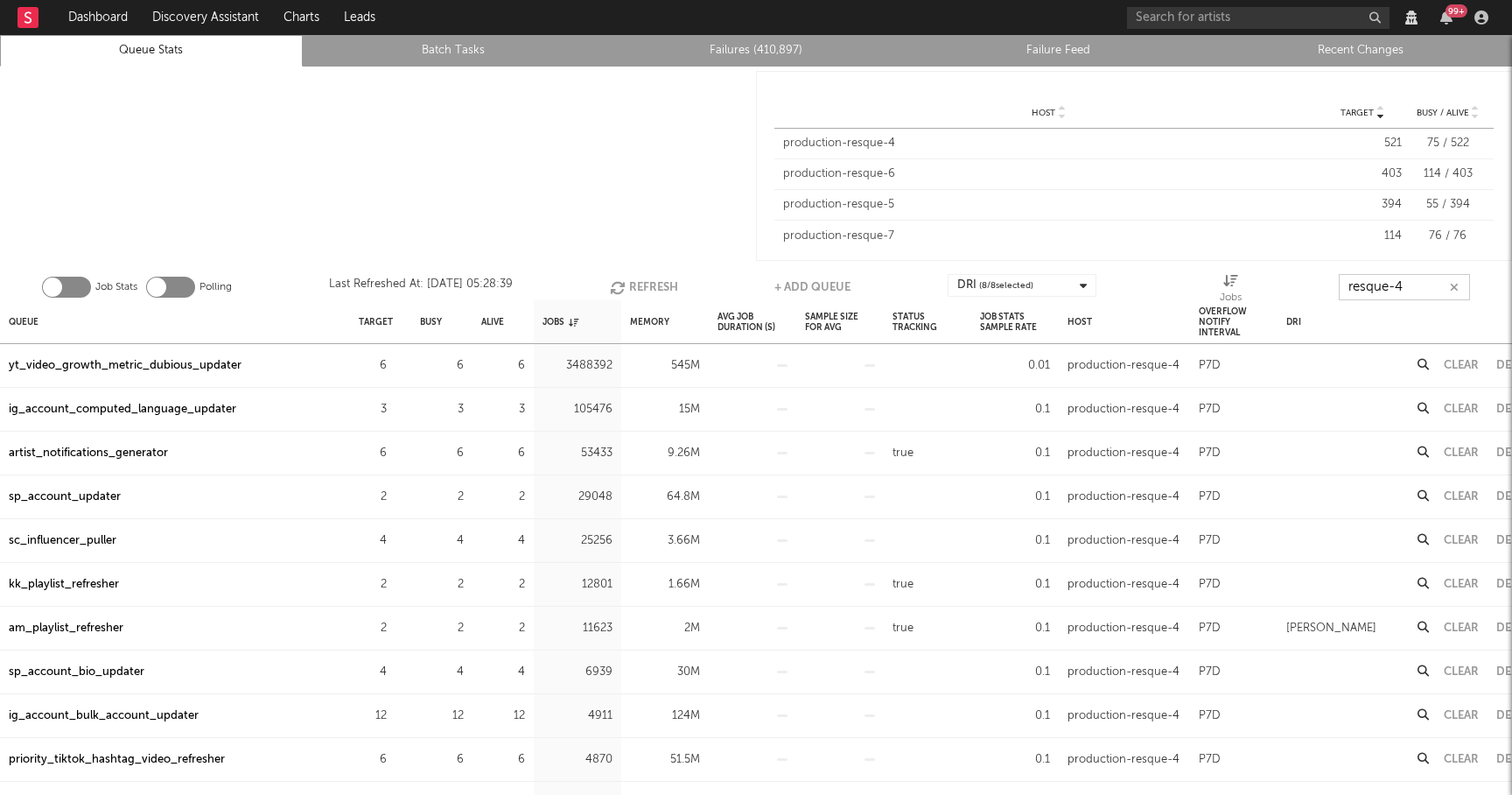
click at [657, 283] on button "Refresh" at bounding box center [644, 286] width 69 height 26
click at [649, 282] on button "Refresh" at bounding box center [643, 286] width 69 height 26
click at [649, 282] on button "Refresh" at bounding box center [644, 286] width 69 height 26
click at [649, 282] on button "Refresh" at bounding box center [643, 286] width 69 height 26
click at [649, 282] on button "Refresh" at bounding box center [644, 286] width 69 height 26
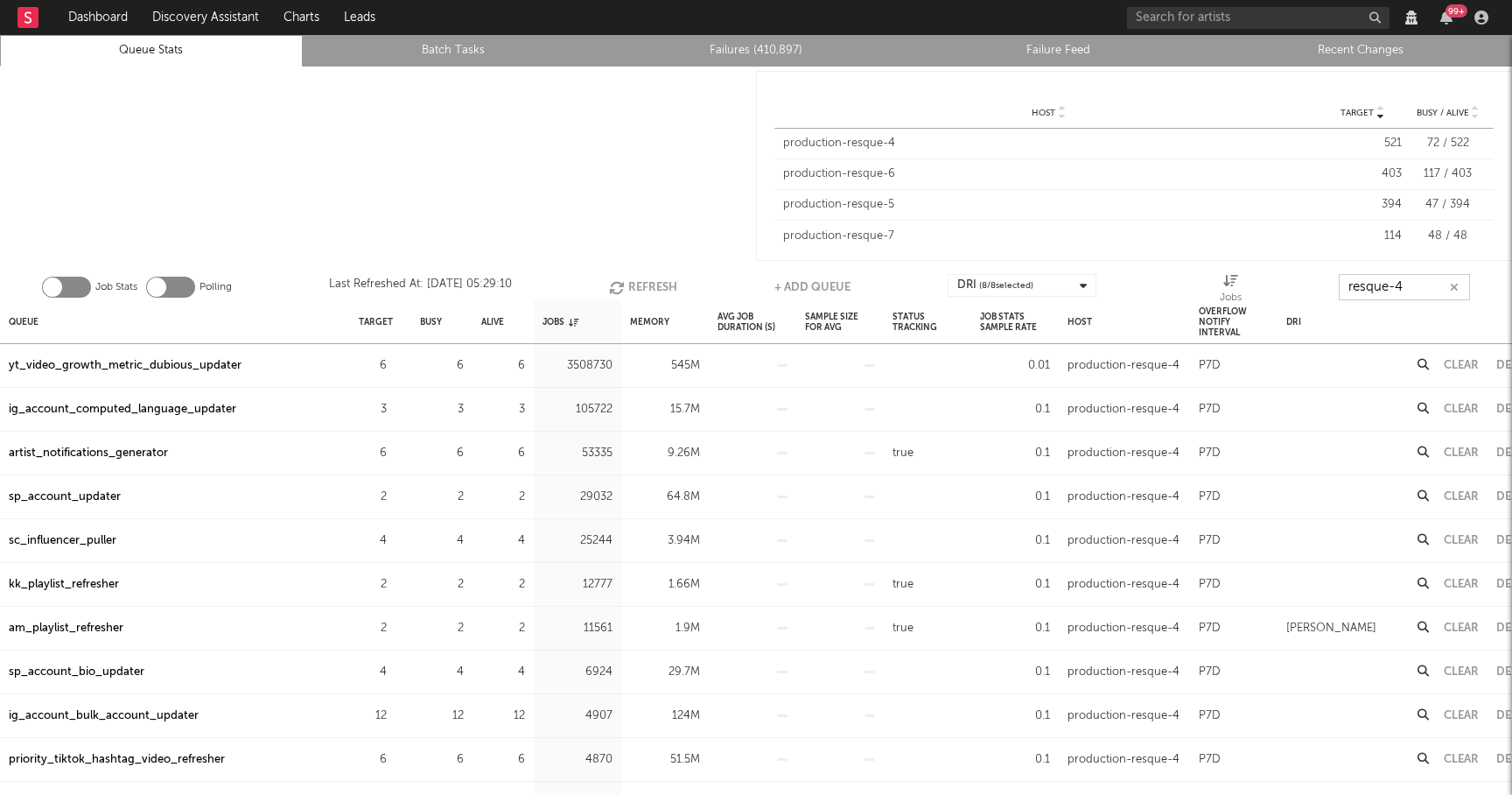
click at [649, 282] on button "Refresh" at bounding box center [643, 286] width 69 height 26
click at [94, 448] on div "artist_notifications_generator" at bounding box center [88, 453] width 159 height 21
click at [215, 366] on div "yt_video_growth_metric_dubious_updater" at bounding box center [124, 365] width 232 height 21
click at [646, 281] on button "Refresh" at bounding box center [643, 286] width 69 height 26
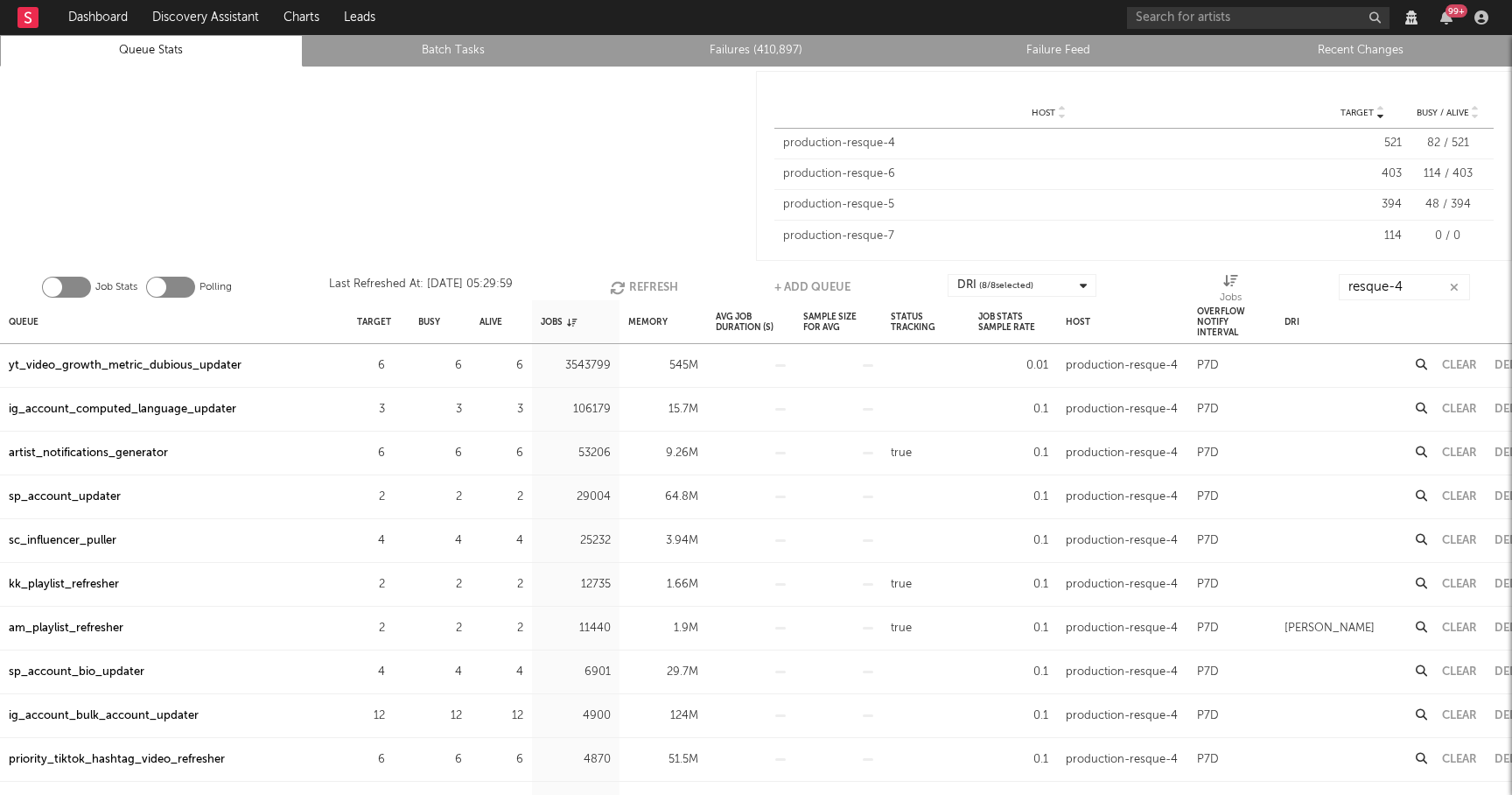
click at [219, 413] on div "ig_account_computed_language_updater" at bounding box center [122, 409] width 227 height 21
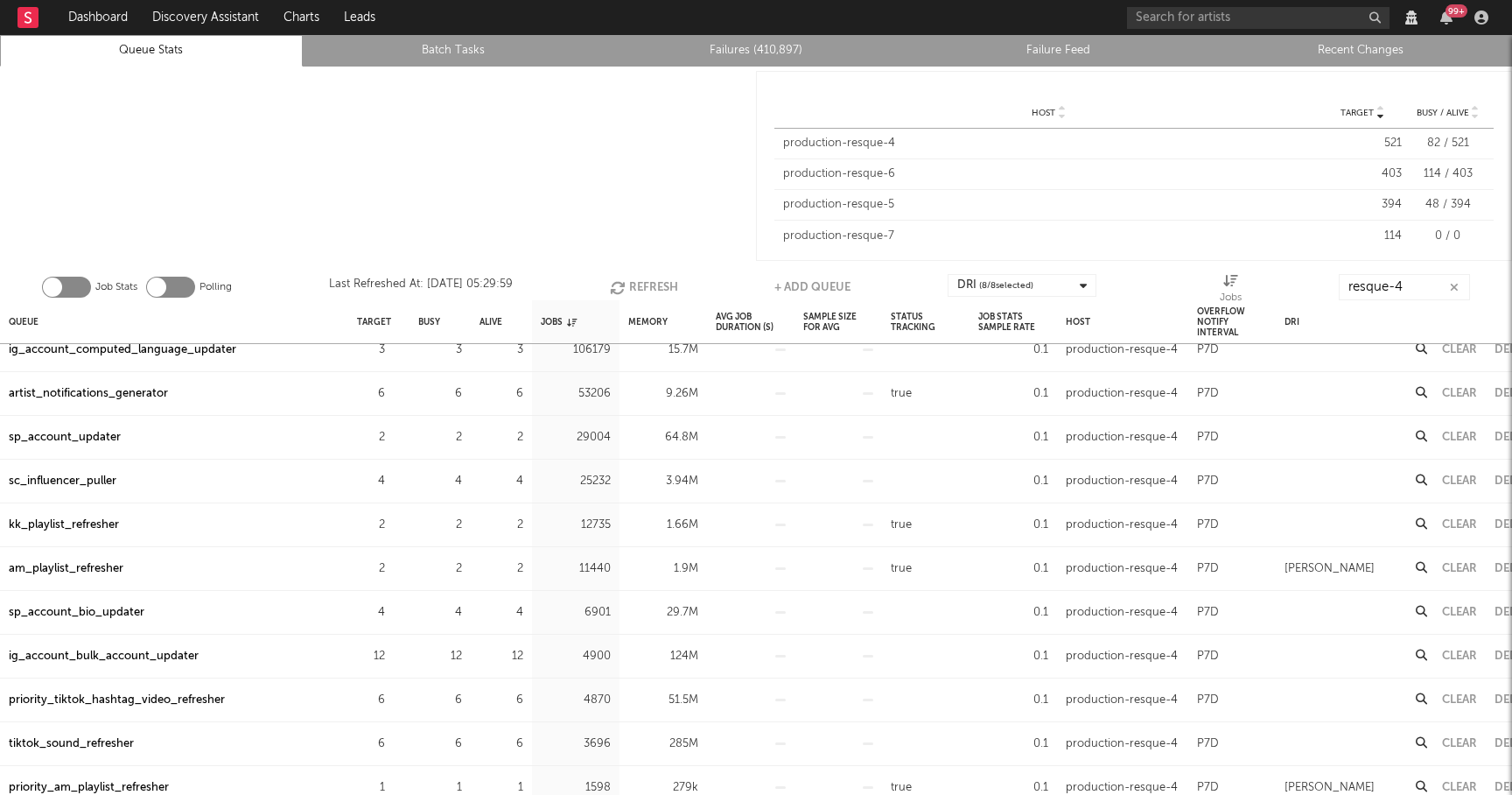
click at [644, 281] on button "Refresh" at bounding box center [644, 286] width 69 height 26
click at [644, 281] on button "Refresh" at bounding box center [643, 286] width 69 height 26
click at [79, 477] on div "sc_influencer_puller" at bounding box center [63, 480] width 108 height 21
click at [1412, 288] on input "resque-4" at bounding box center [1404, 286] width 131 height 26
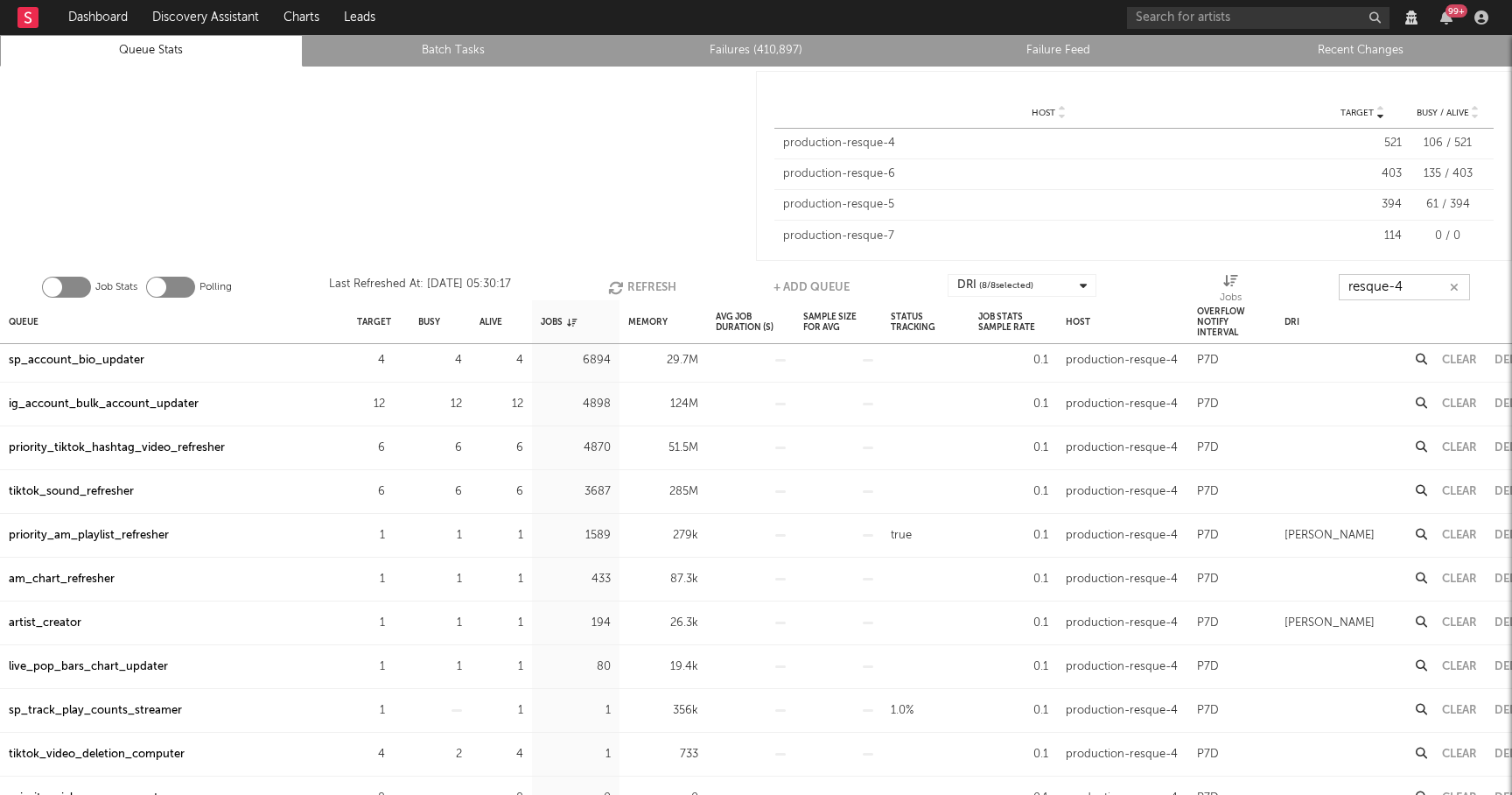
click at [633, 277] on button "Refresh" at bounding box center [642, 286] width 69 height 26
click at [635, 284] on button "Refresh" at bounding box center [642, 286] width 69 height 26
click at [638, 288] on button "Refresh" at bounding box center [642, 286] width 69 height 26
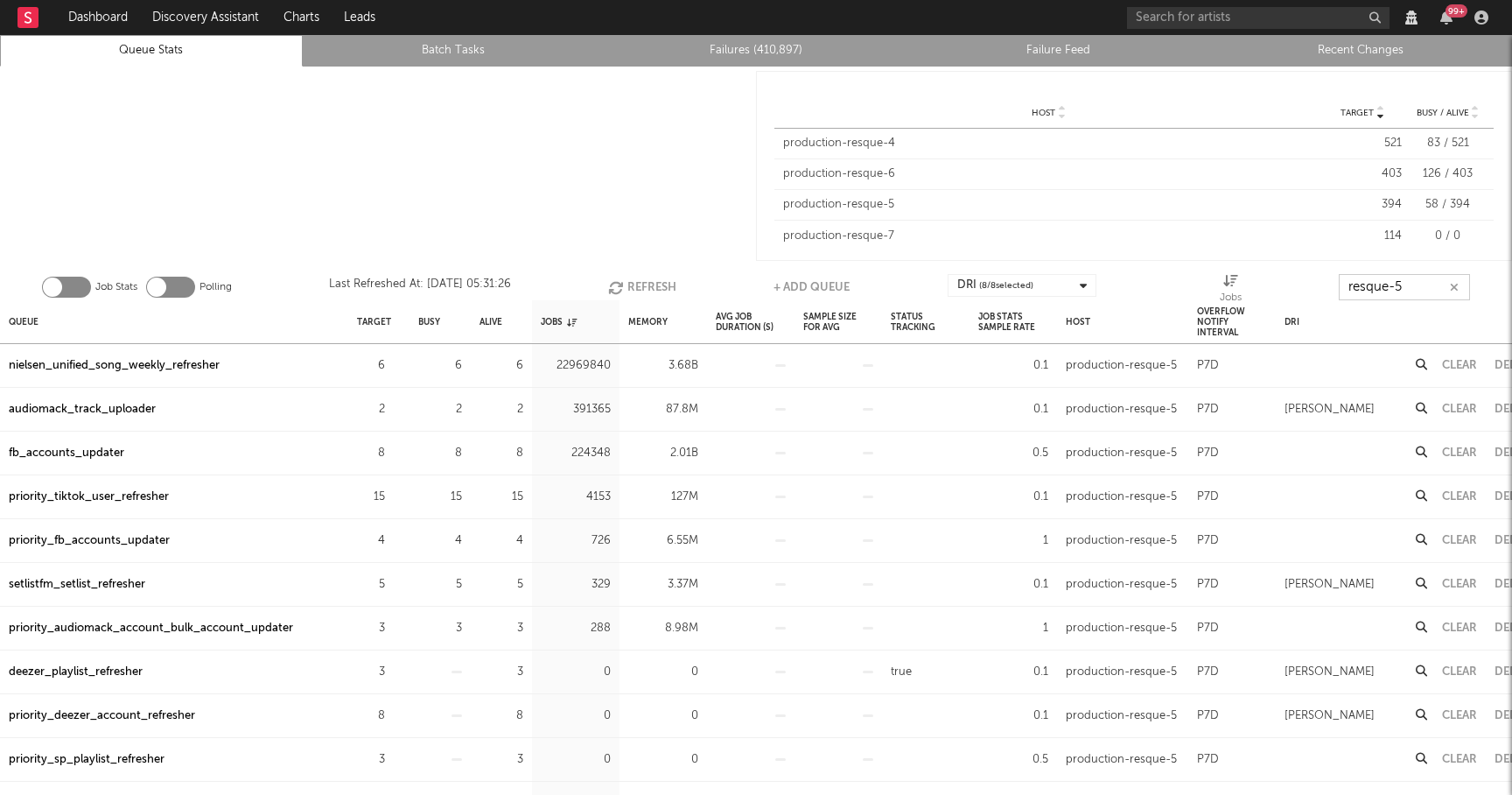
click at [637, 279] on button "Refresh" at bounding box center [642, 286] width 69 height 26
click at [640, 284] on button "Refresh" at bounding box center [642, 286] width 69 height 26
click at [640, 284] on button "Refresh" at bounding box center [643, 286] width 69 height 26
click at [645, 282] on button "Refresh" at bounding box center [643, 286] width 69 height 26
click at [645, 282] on button "Refresh" at bounding box center [642, 286] width 69 height 26
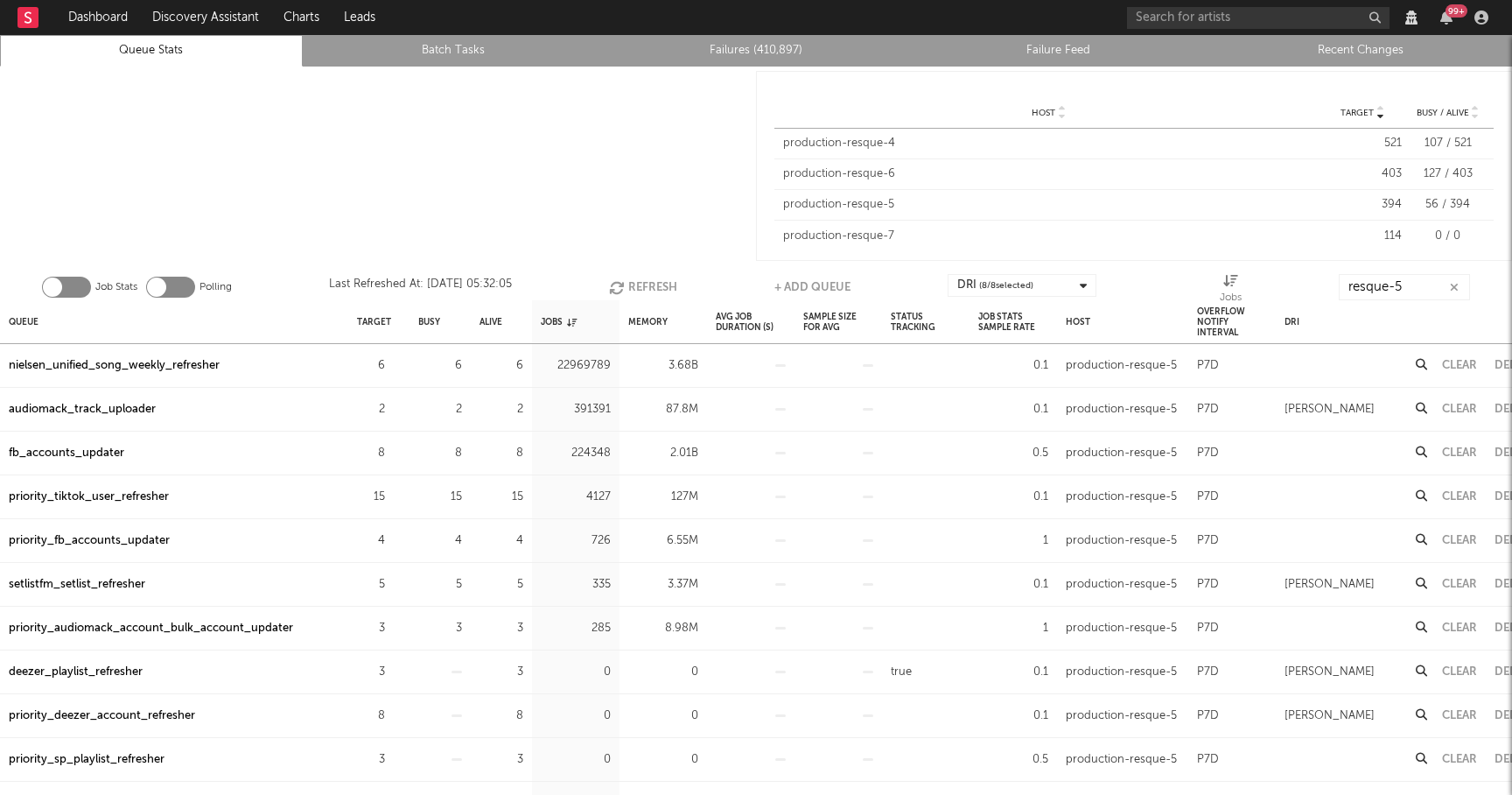
click at [117, 589] on div "setlistfm_setlist_refresher" at bounding box center [76, 584] width 136 height 21
click at [645, 284] on button "Refresh" at bounding box center [643, 286] width 69 height 26
click at [645, 284] on button "Refresh" at bounding box center [642, 286] width 69 height 26
click at [634, 285] on button "Refresh" at bounding box center [643, 286] width 69 height 26
click at [634, 285] on button "Refresh" at bounding box center [642, 286] width 69 height 26
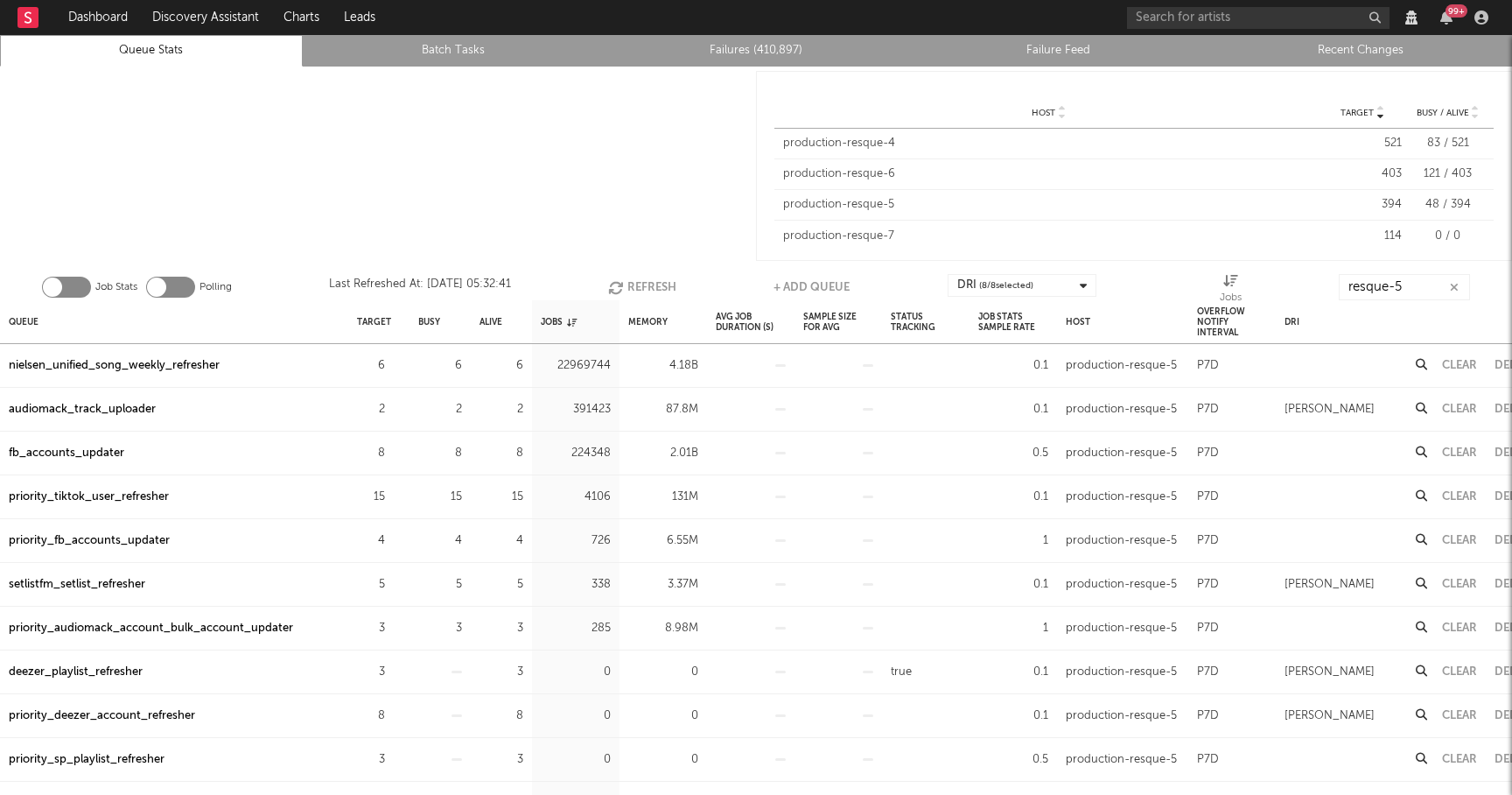
click at [634, 286] on button "Refresh" at bounding box center [642, 286] width 69 height 26
click at [1427, 285] on input "resque-5" at bounding box center [1404, 286] width 131 height 26
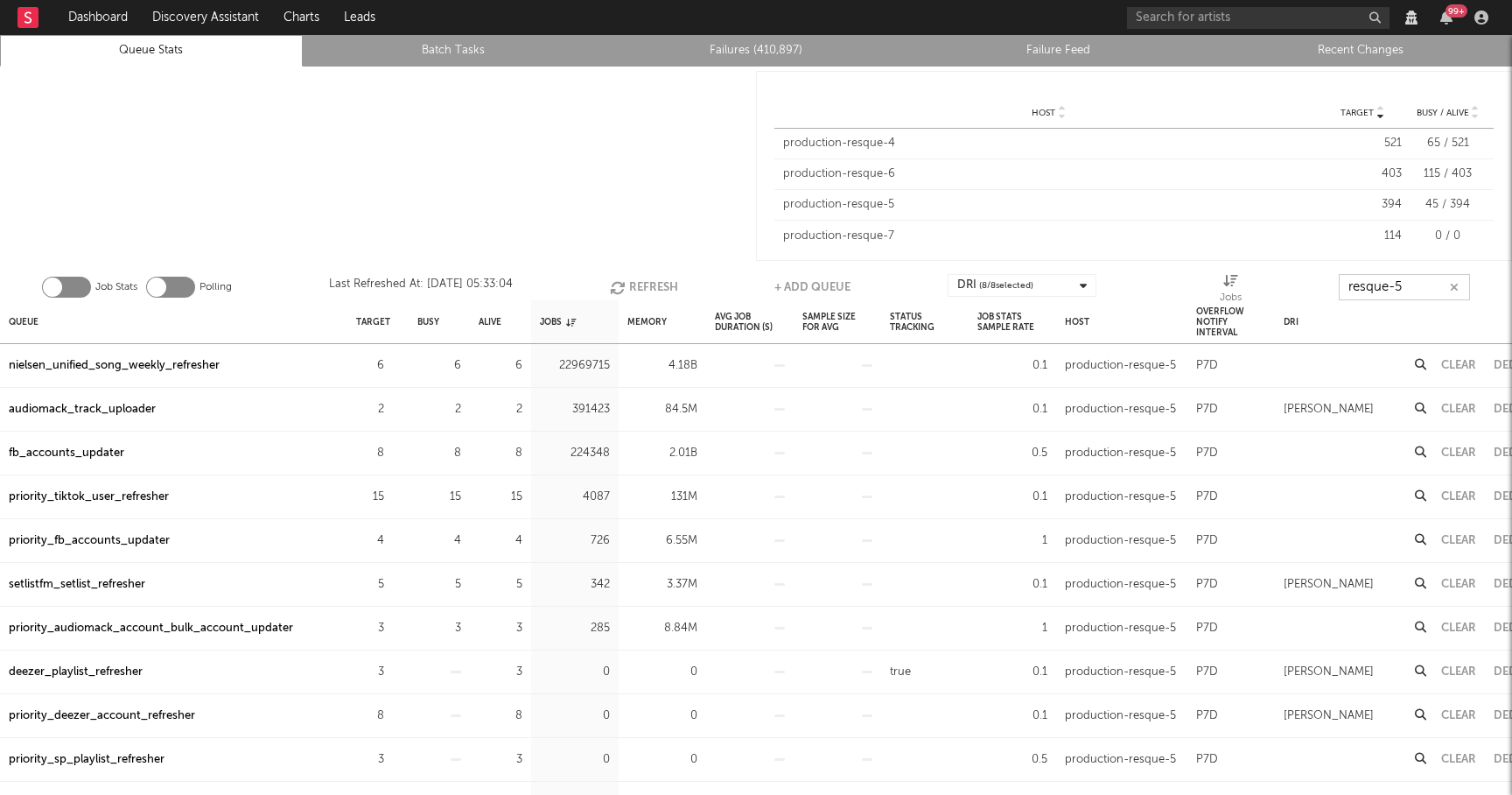
click at [1427, 285] on input "resque-5" at bounding box center [1404, 286] width 131 height 26
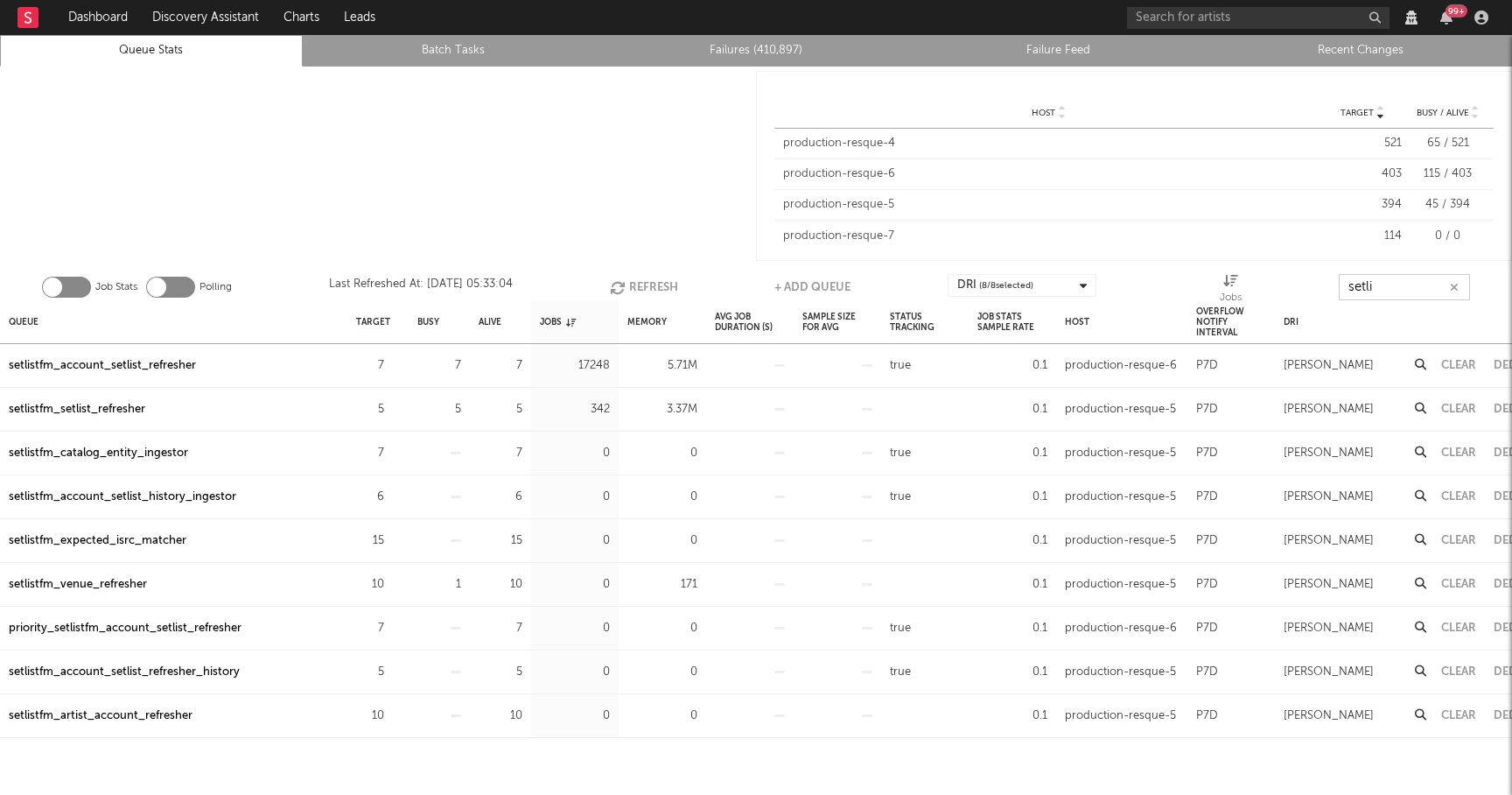
click at [642, 278] on button "Refresh" at bounding box center [644, 286] width 69 height 26
type input "setli"
click at [144, 362] on div "setlistfm_account_setlist_refresher" at bounding box center [102, 365] width 187 height 21
click at [1451, 288] on icon "button" at bounding box center [1453, 287] width 9 height 12
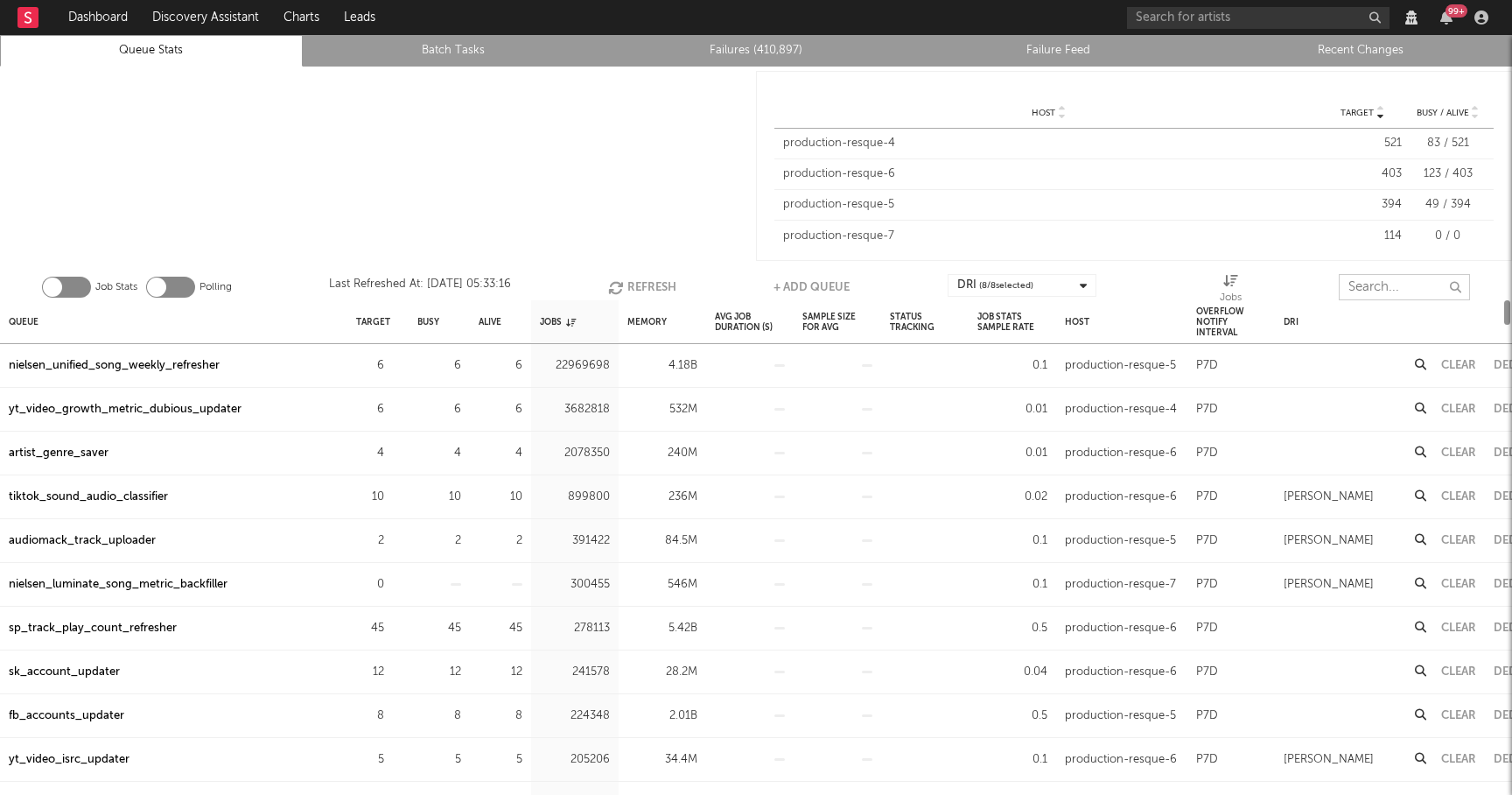
click at [1401, 290] on input "text" at bounding box center [1404, 286] width 131 height 26
click at [751, 48] on link "Failures (410,897)" at bounding box center [756, 50] width 283 height 21
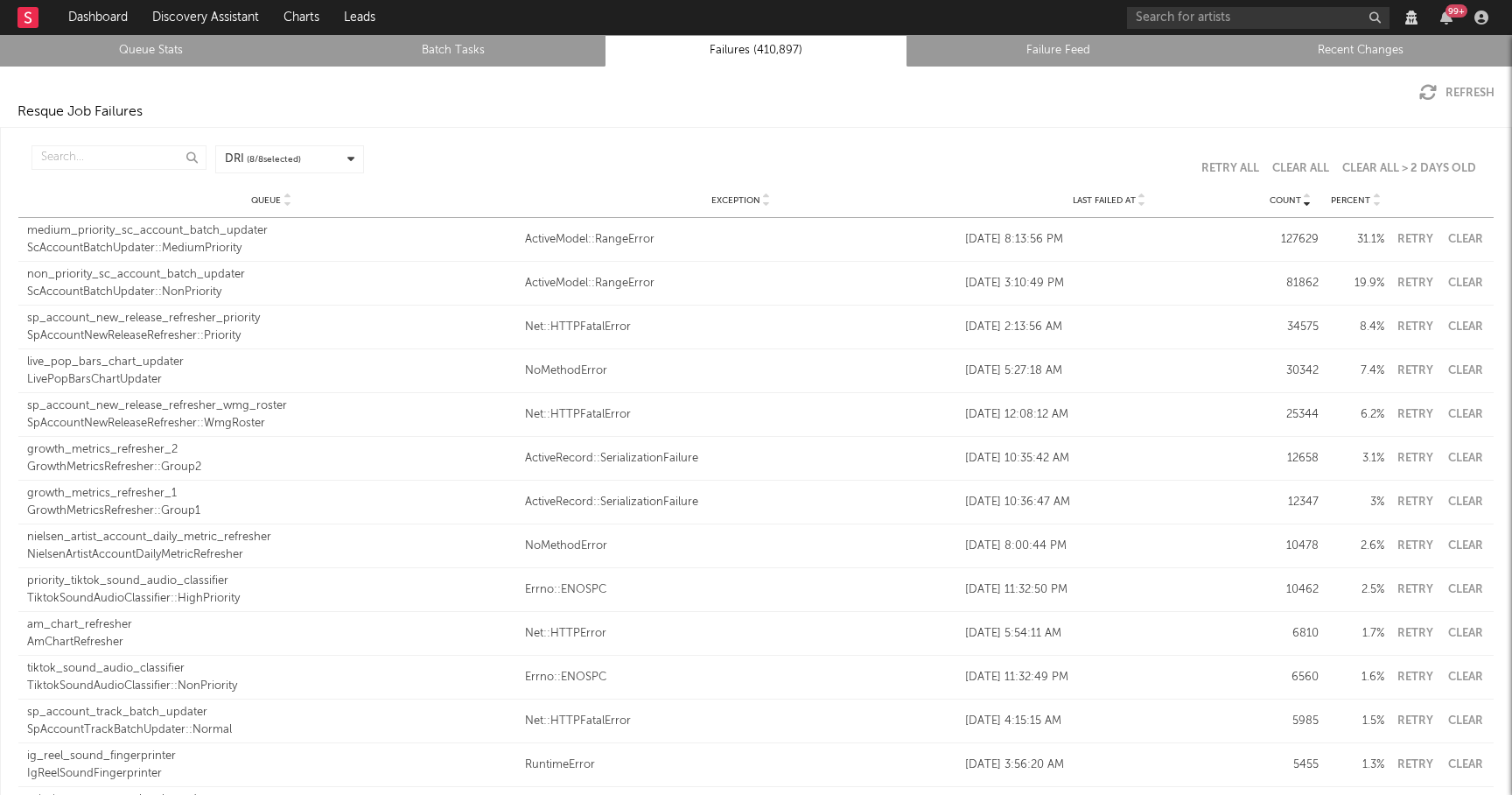
click at [151, 50] on link "Queue Stats" at bounding box center [151, 50] width 283 height 21
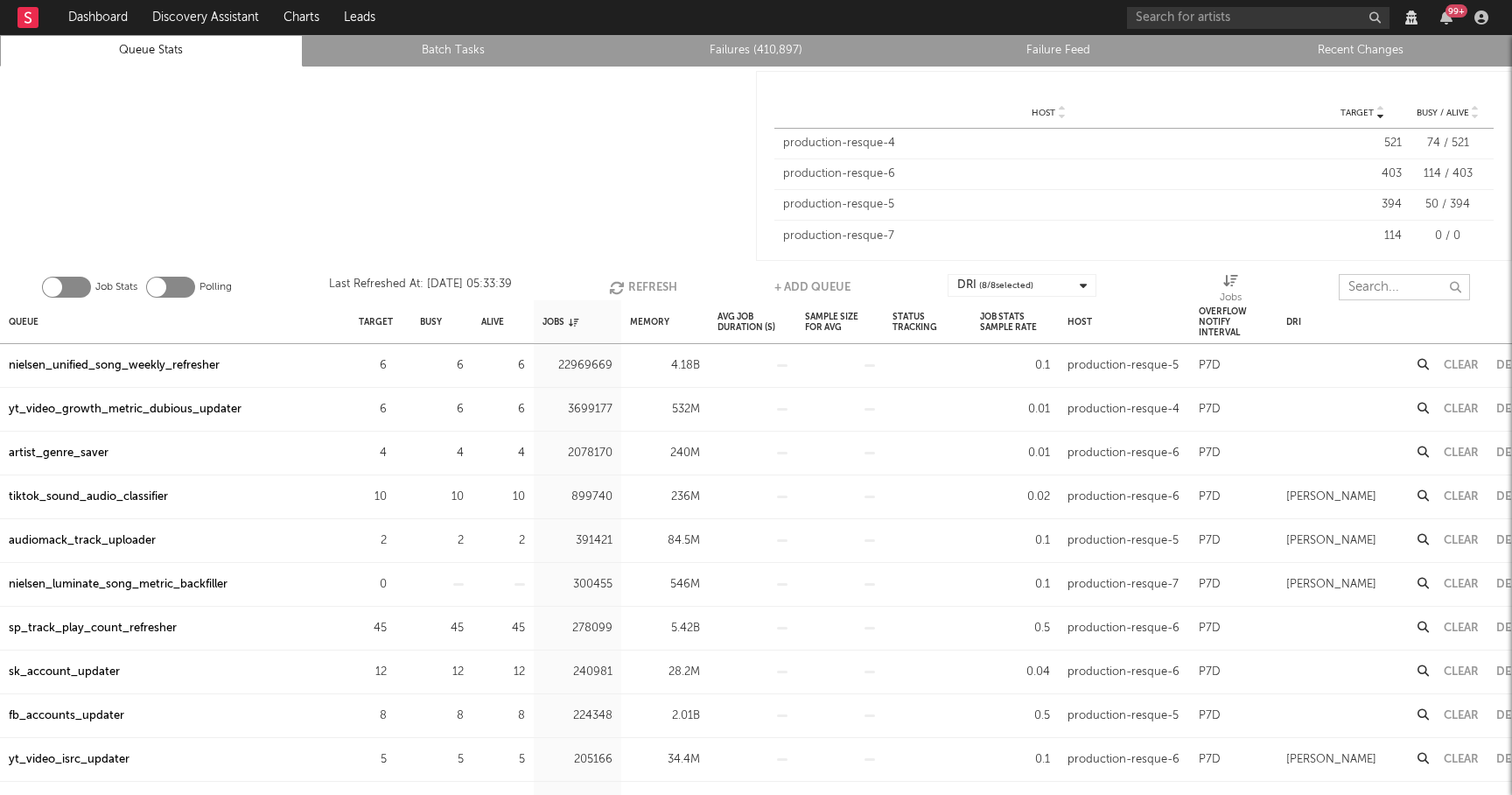
click at [1385, 282] on input "text" at bounding box center [1404, 286] width 131 height 26
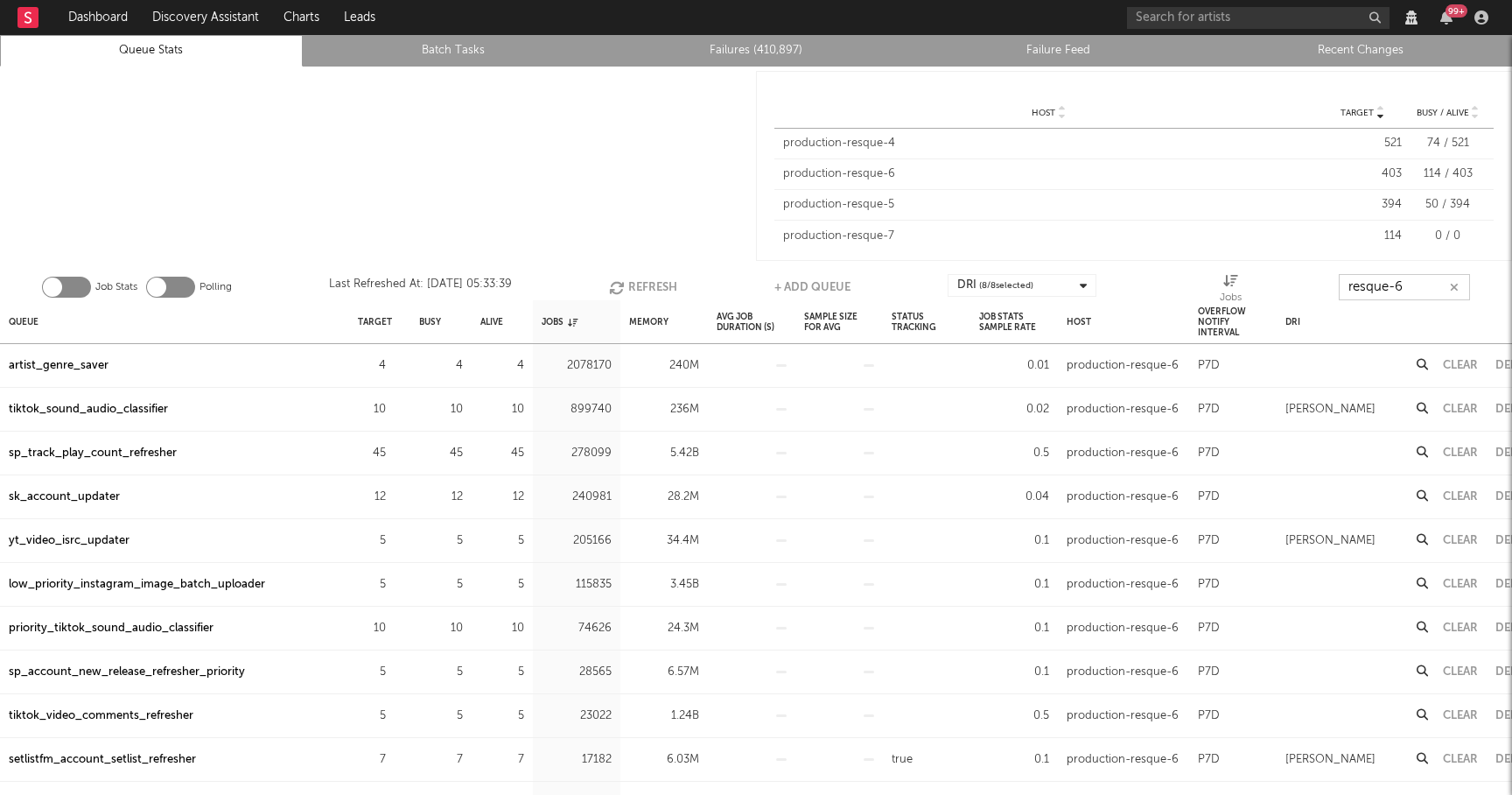
click at [646, 286] on button "Refresh" at bounding box center [643, 286] width 69 height 26
click at [646, 286] on button "Refresh" at bounding box center [644, 286] width 69 height 26
click at [646, 286] on button "Refresh" at bounding box center [643, 286] width 69 height 26
click at [646, 286] on button "Refresh" at bounding box center [642, 286] width 69 height 26
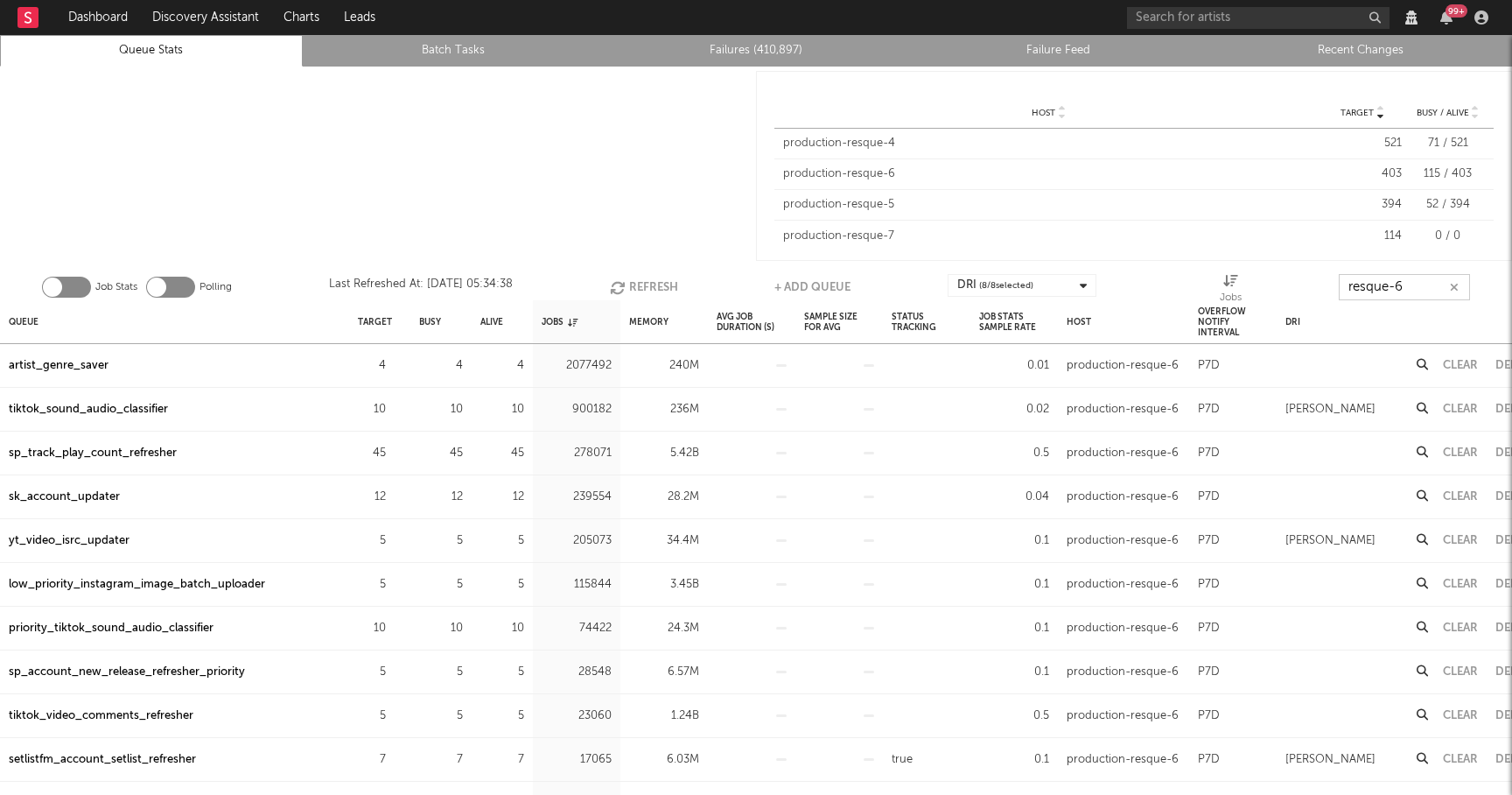
click at [646, 286] on button "Refresh" at bounding box center [644, 286] width 69 height 26
click at [637, 285] on button "Refresh" at bounding box center [644, 286] width 69 height 26
click at [662, 285] on button "Refresh" at bounding box center [643, 286] width 69 height 26
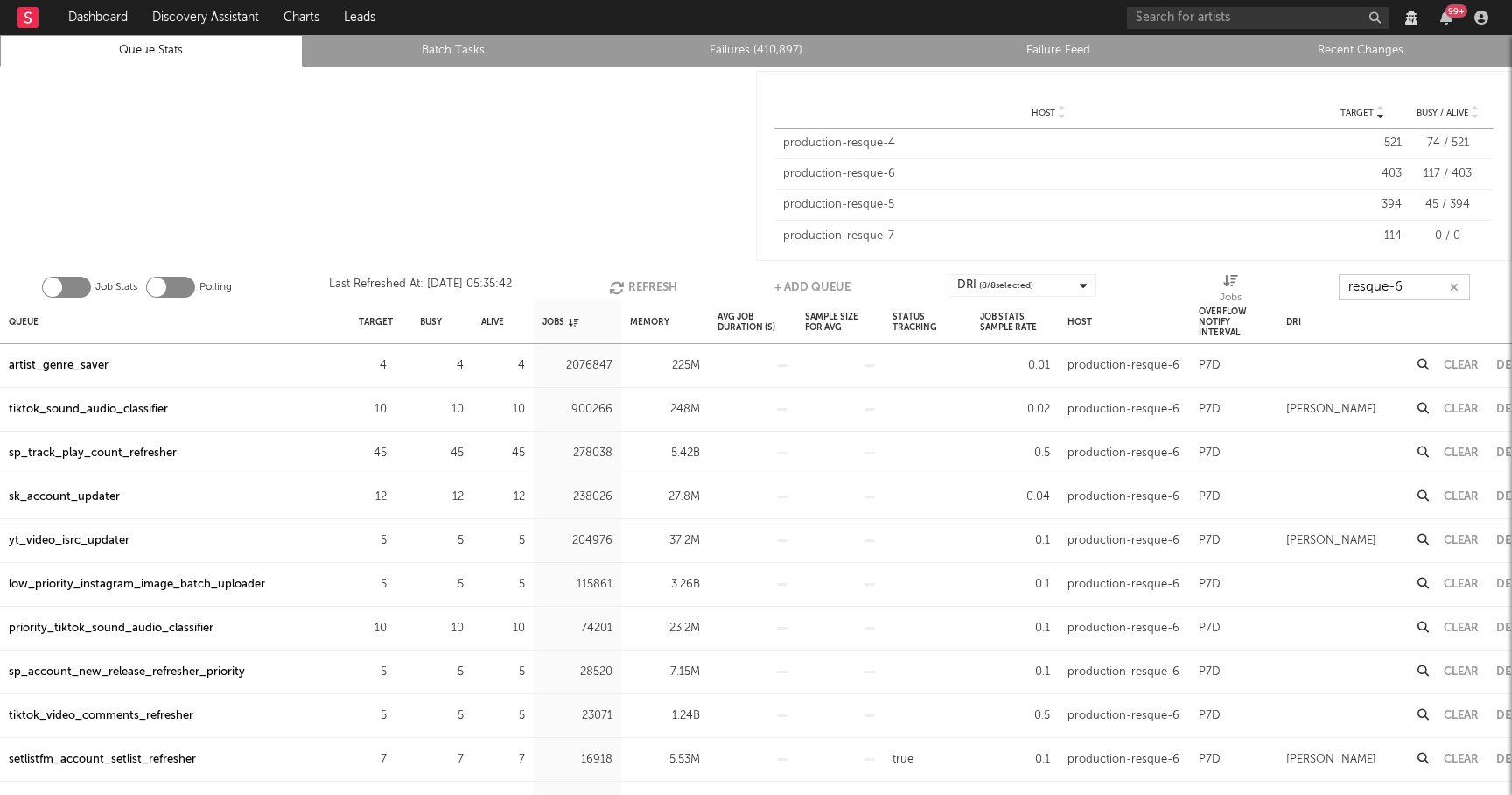
click at [662, 285] on button "Refresh" at bounding box center [643, 286] width 69 height 26
click at [662, 285] on button "Refresh" at bounding box center [644, 286] width 69 height 26
click at [662, 285] on button "Refresh" at bounding box center [643, 286] width 69 height 26
click at [662, 284] on button "Refresh" at bounding box center [642, 286] width 69 height 26
click at [662, 284] on button "Refresh" at bounding box center [644, 286] width 69 height 26
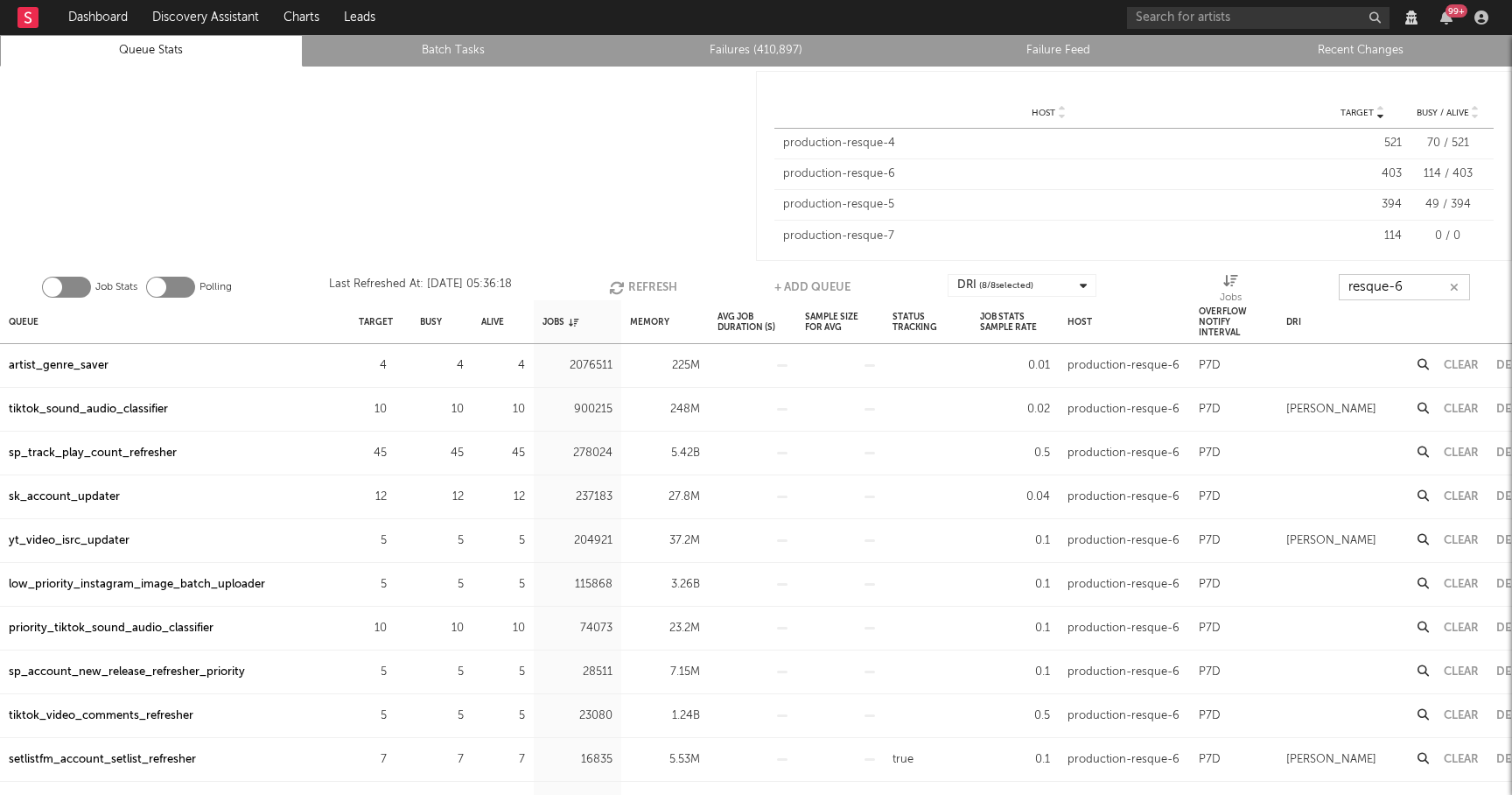
click at [1428, 291] on input "resque-6" at bounding box center [1404, 286] width 131 height 26
type input "resque-7"
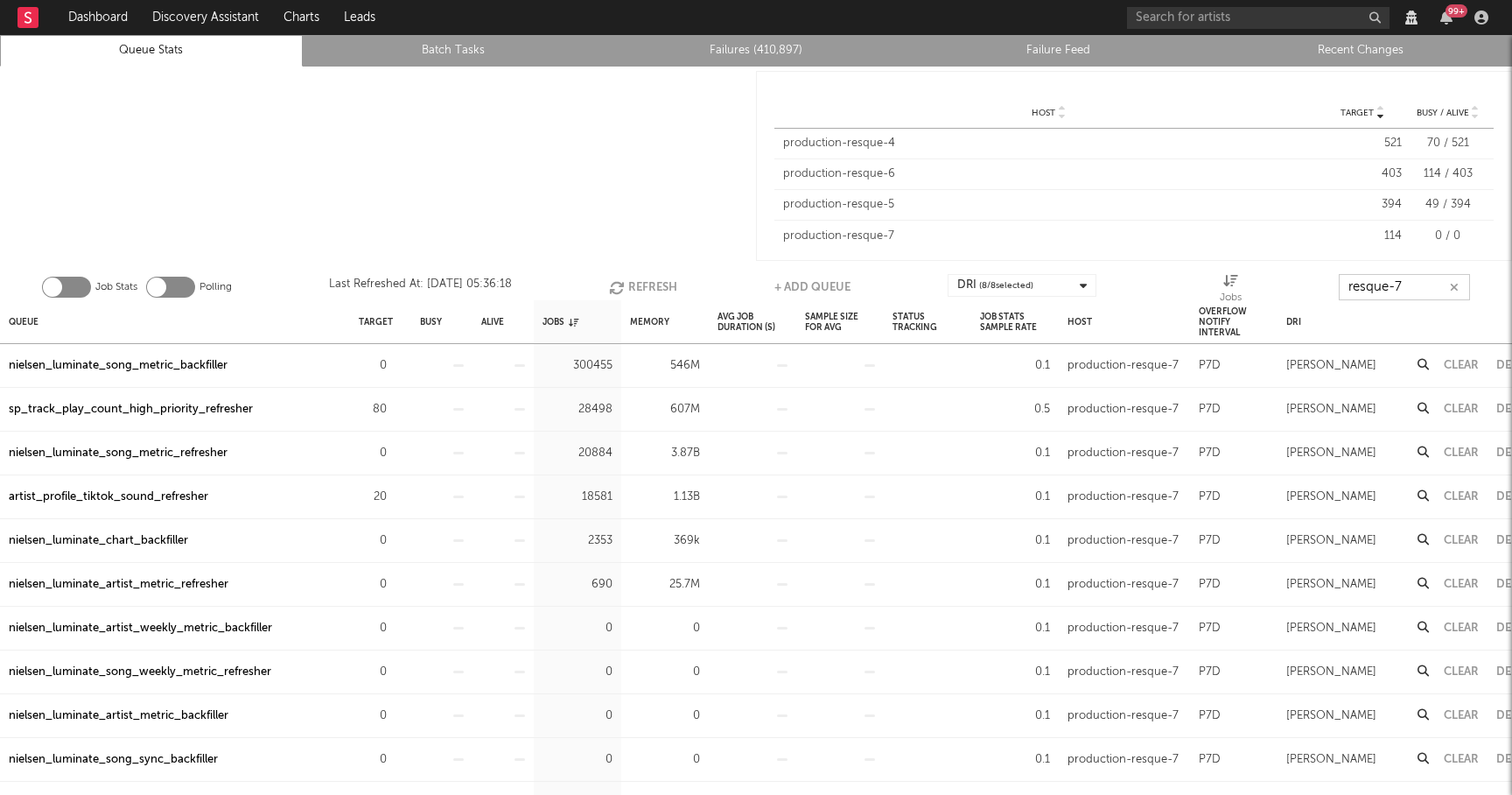
click at [633, 276] on button "Refresh" at bounding box center [643, 286] width 69 height 26
click at [1462, 284] on input "resque-7" at bounding box center [1404, 286] width 131 height 26
click at [1447, 284] on button "button" at bounding box center [1454, 287] width 14 height 17
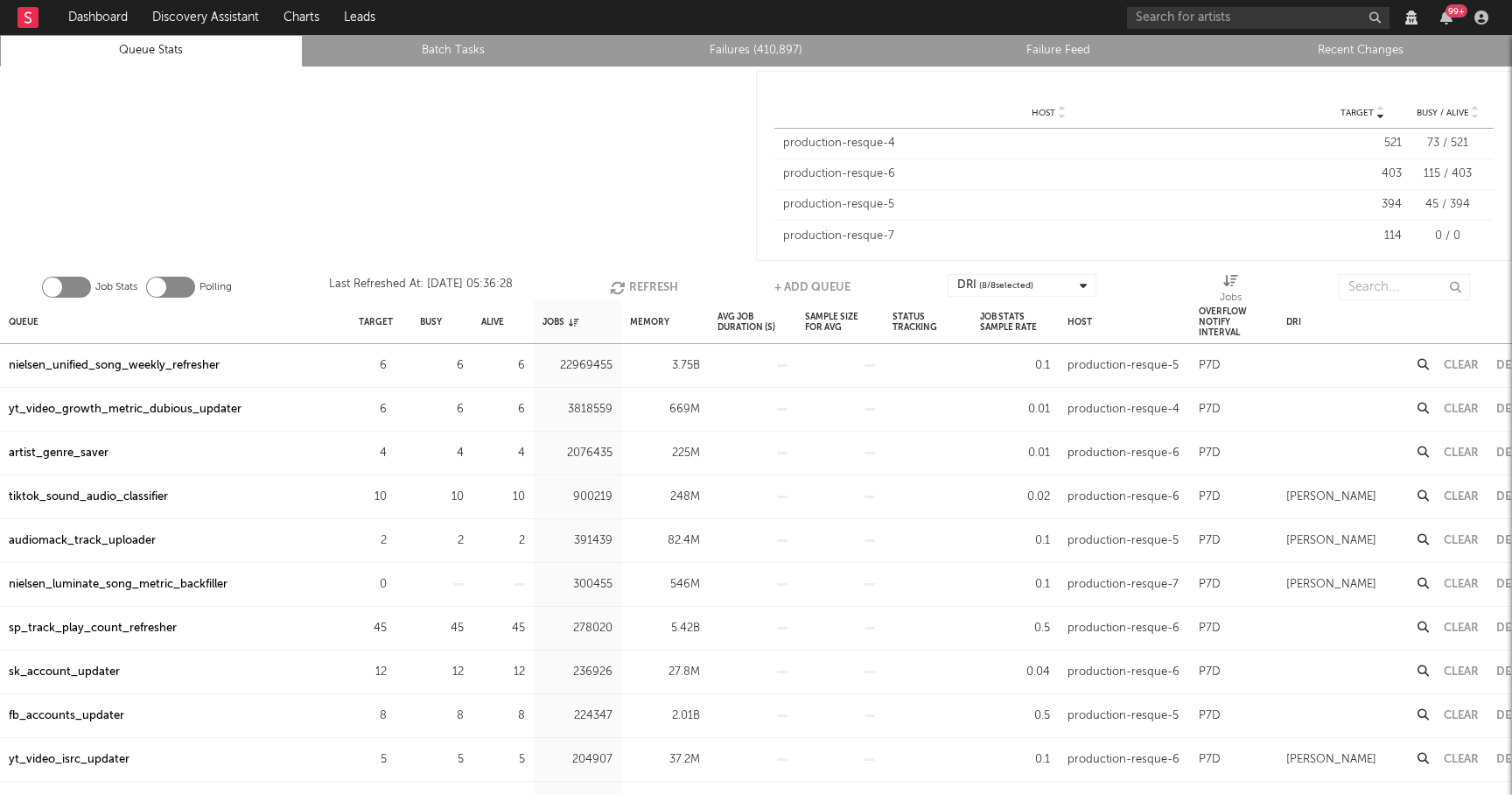
click at [1373, 51] on link "Recent Changes" at bounding box center [1360, 50] width 283 height 21
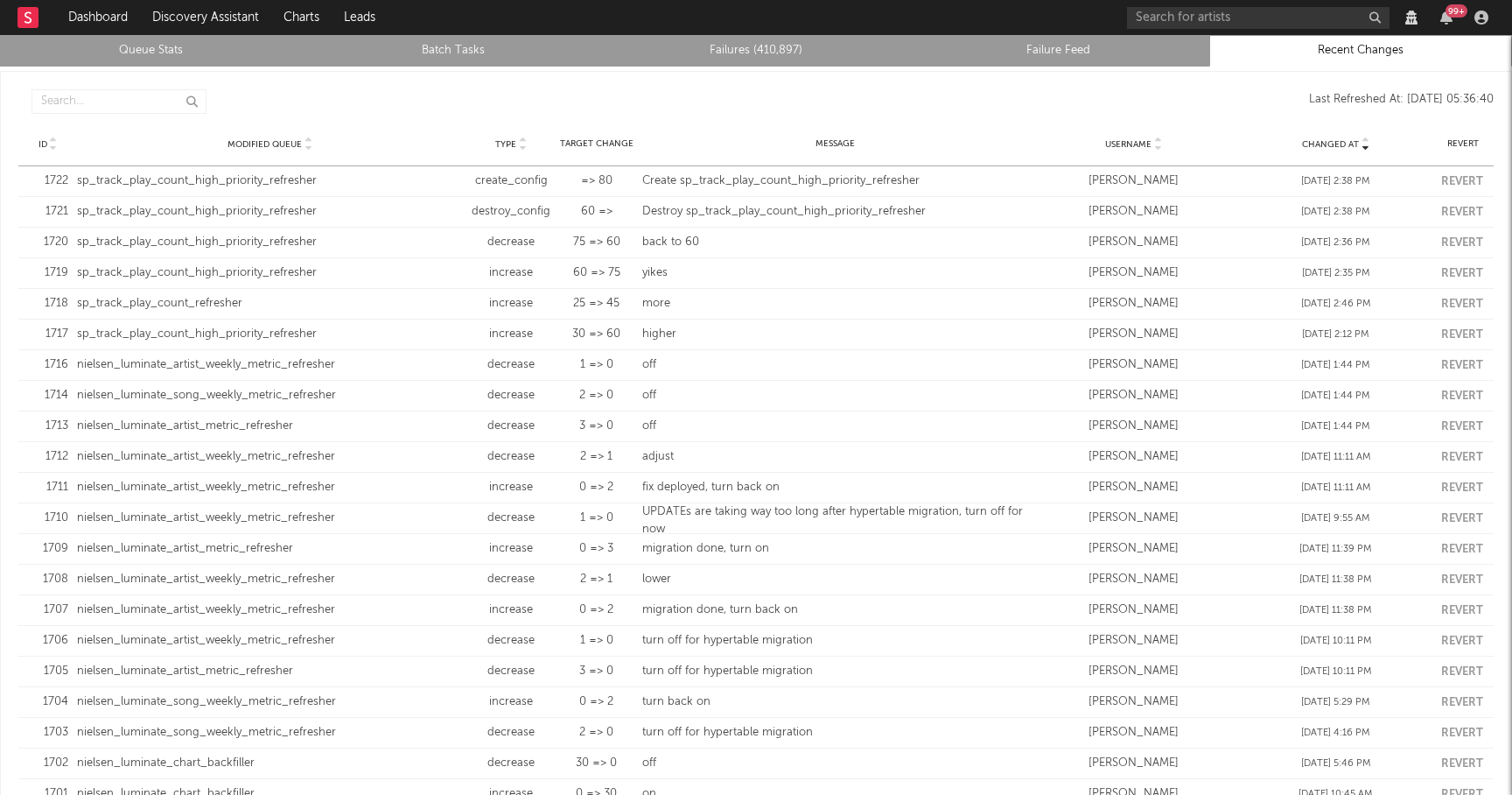
click at [167, 49] on link "Queue Stats" at bounding box center [151, 50] width 283 height 21
